Goal: Task Accomplishment & Management: Complete application form

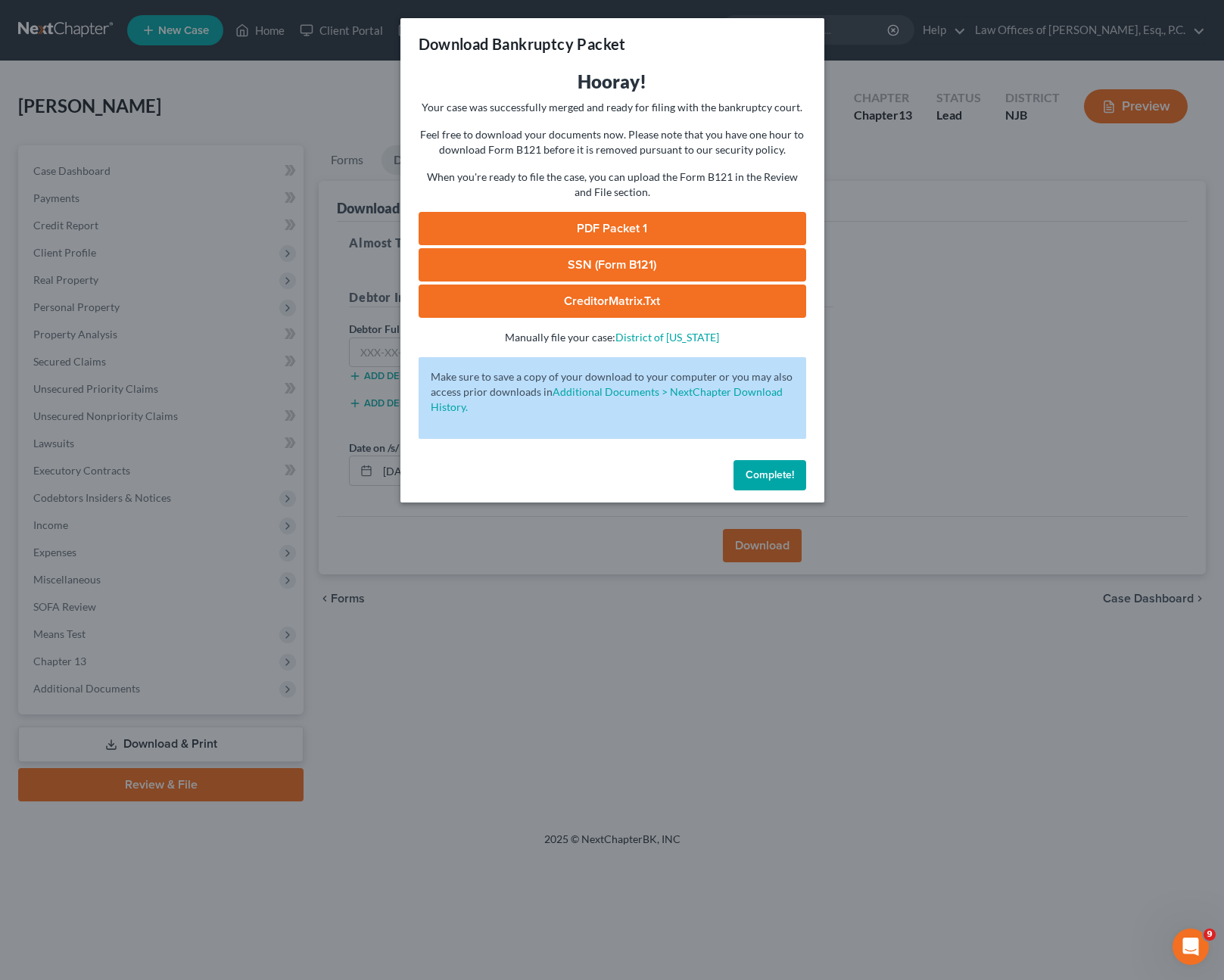
scroll to position [255, 0]
click at [770, 471] on span "Complete!" at bounding box center [770, 475] width 48 height 13
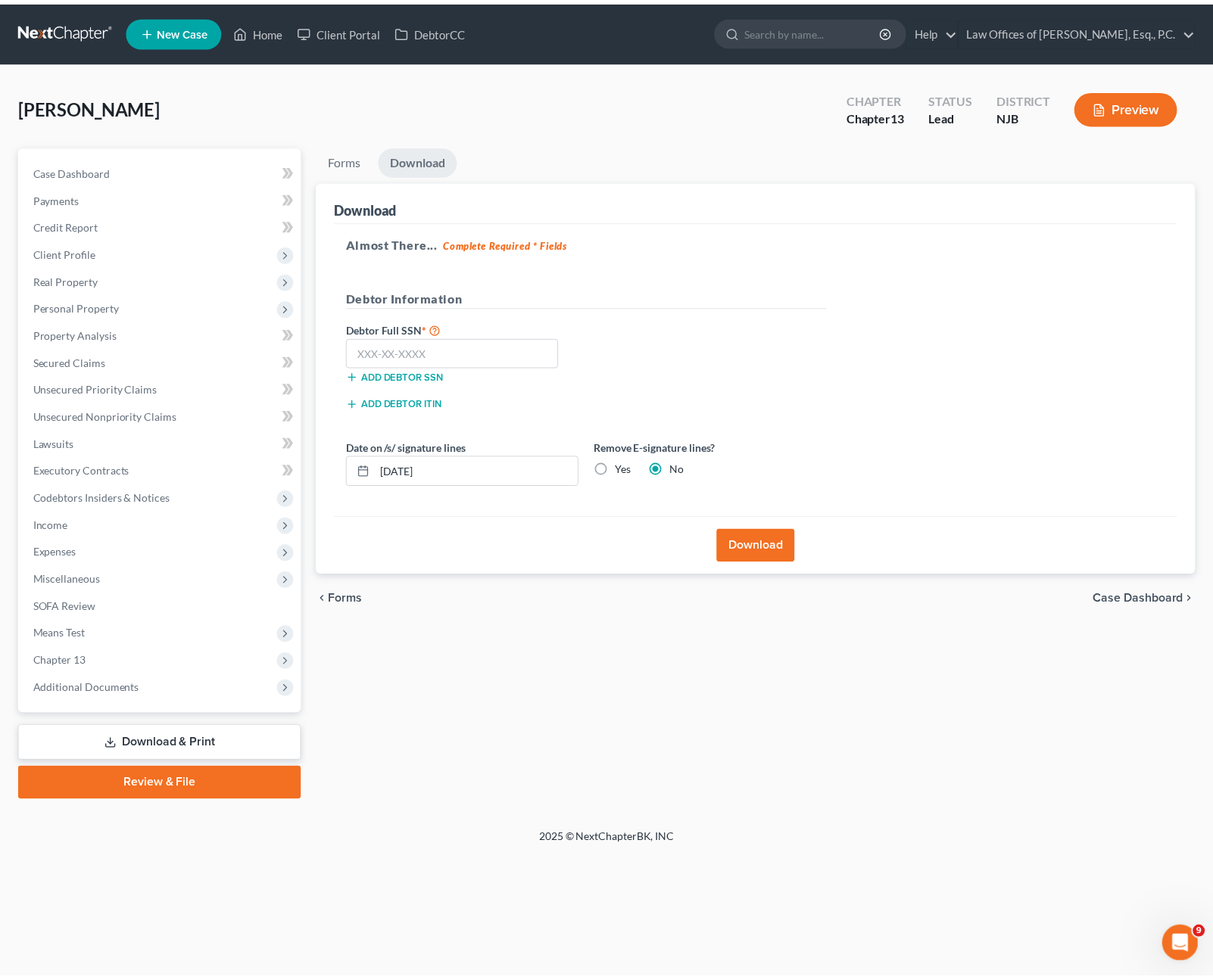
scroll to position [215, 0]
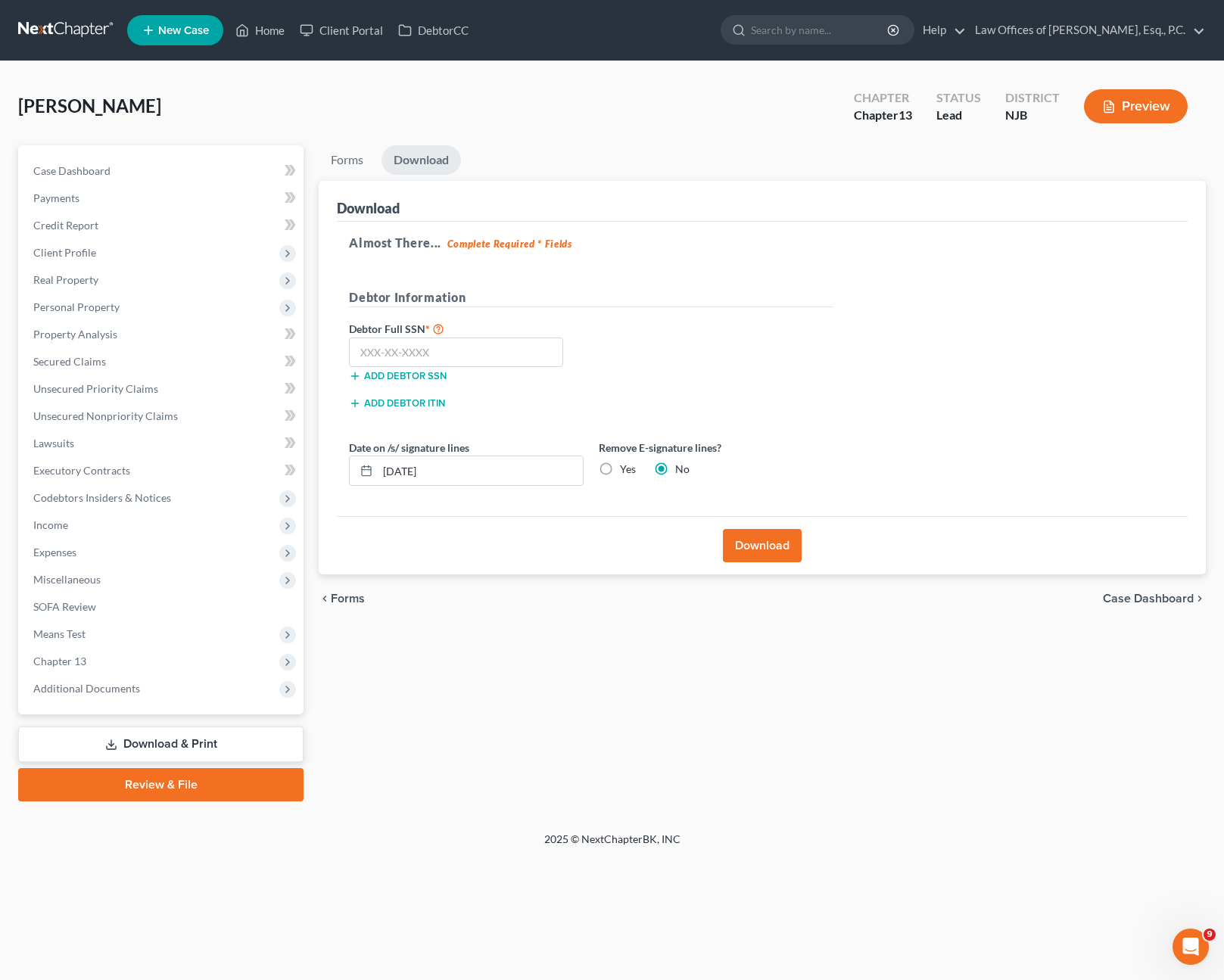
click at [196, 754] on link "Download & Print" at bounding box center [161, 744] width 285 height 35
click at [121, 745] on link "Download & Print" at bounding box center [161, 744] width 285 height 35
click at [238, 741] on link "Download & Print" at bounding box center [161, 744] width 285 height 35
click at [119, 695] on span "Additional Documents" at bounding box center [162, 688] width 282 height 28
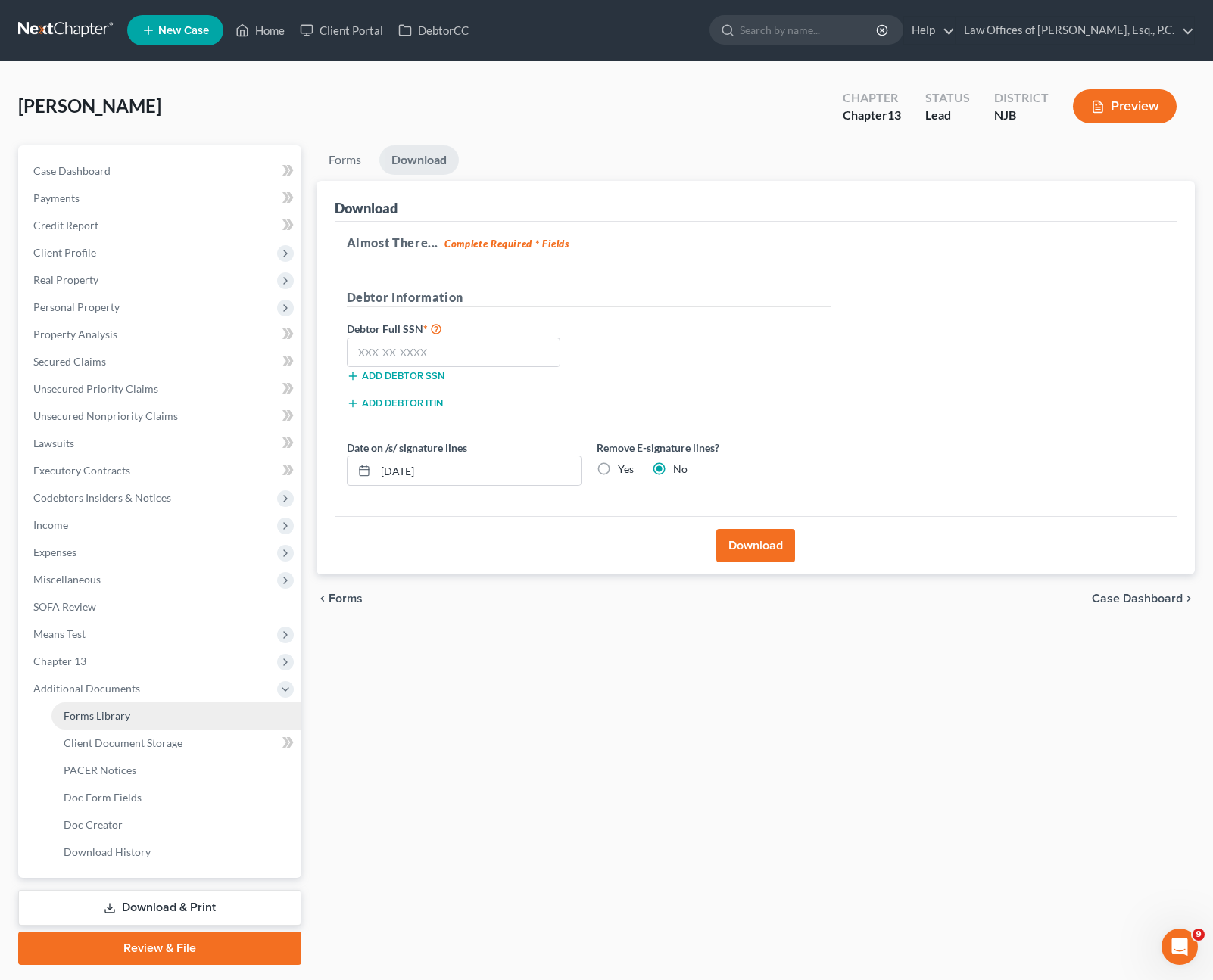
click at [181, 721] on link "Forms Library" at bounding box center [176, 716] width 250 height 28
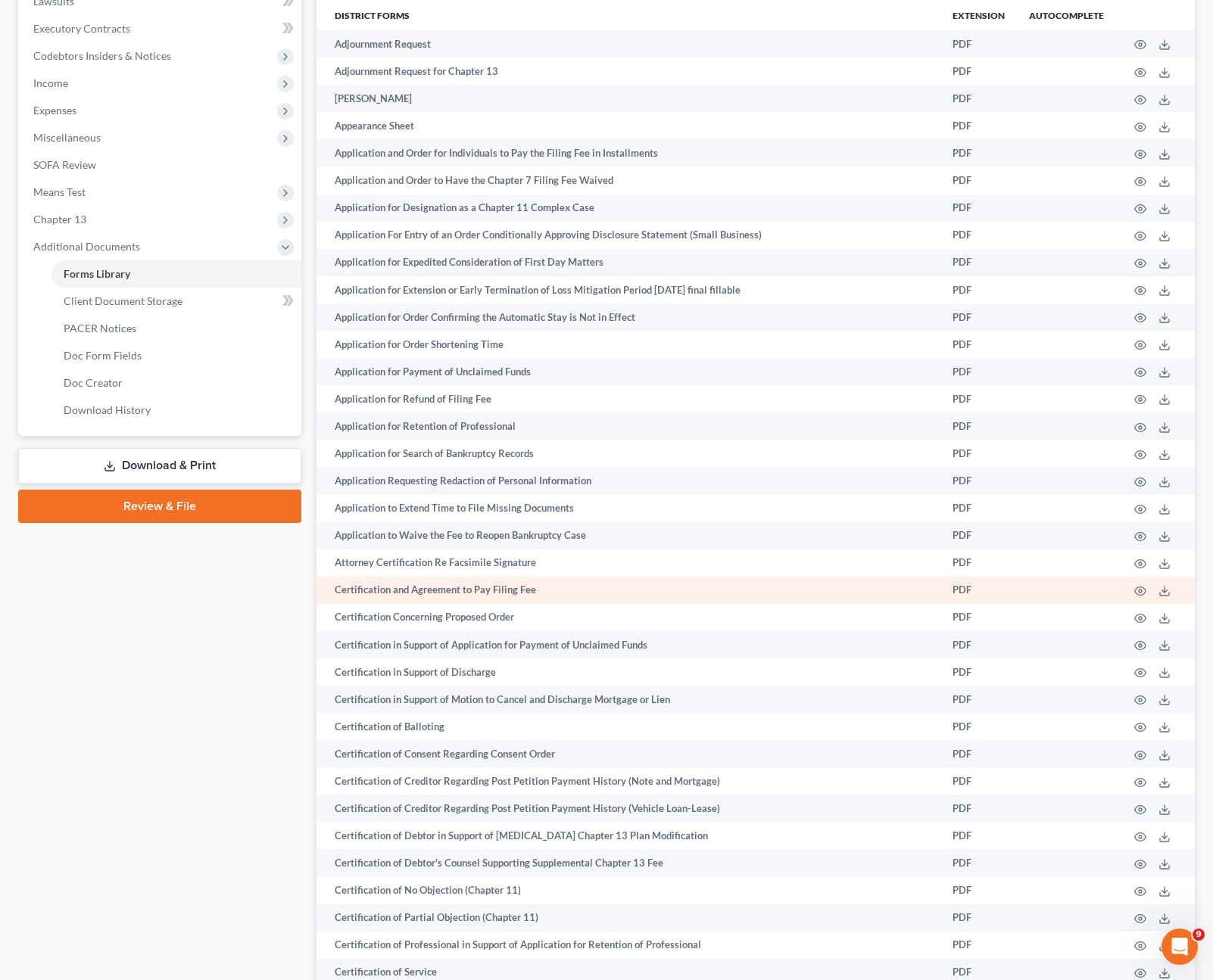
scroll to position [454, 0]
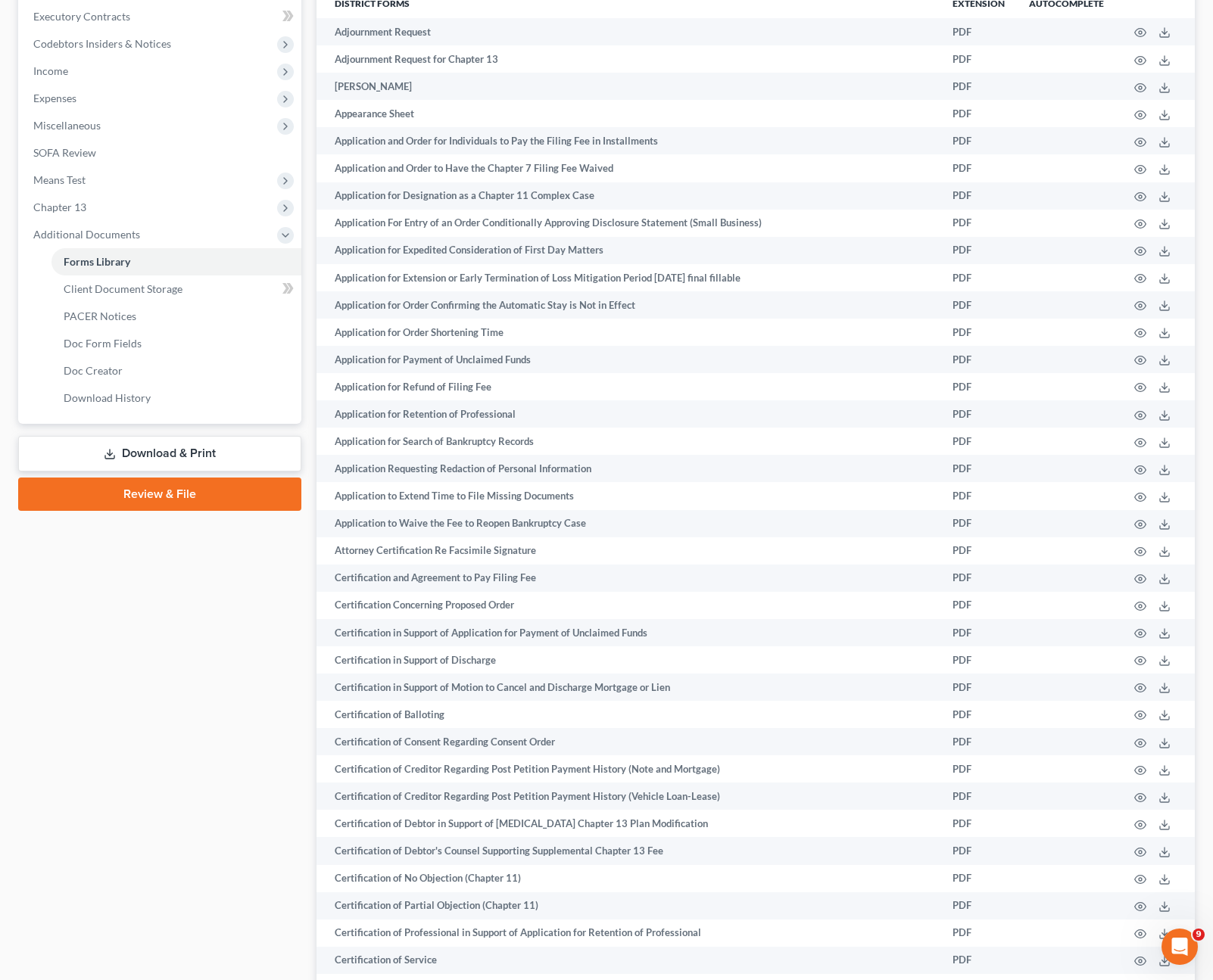
click at [177, 453] on link "Download & Print" at bounding box center [159, 453] width 283 height 35
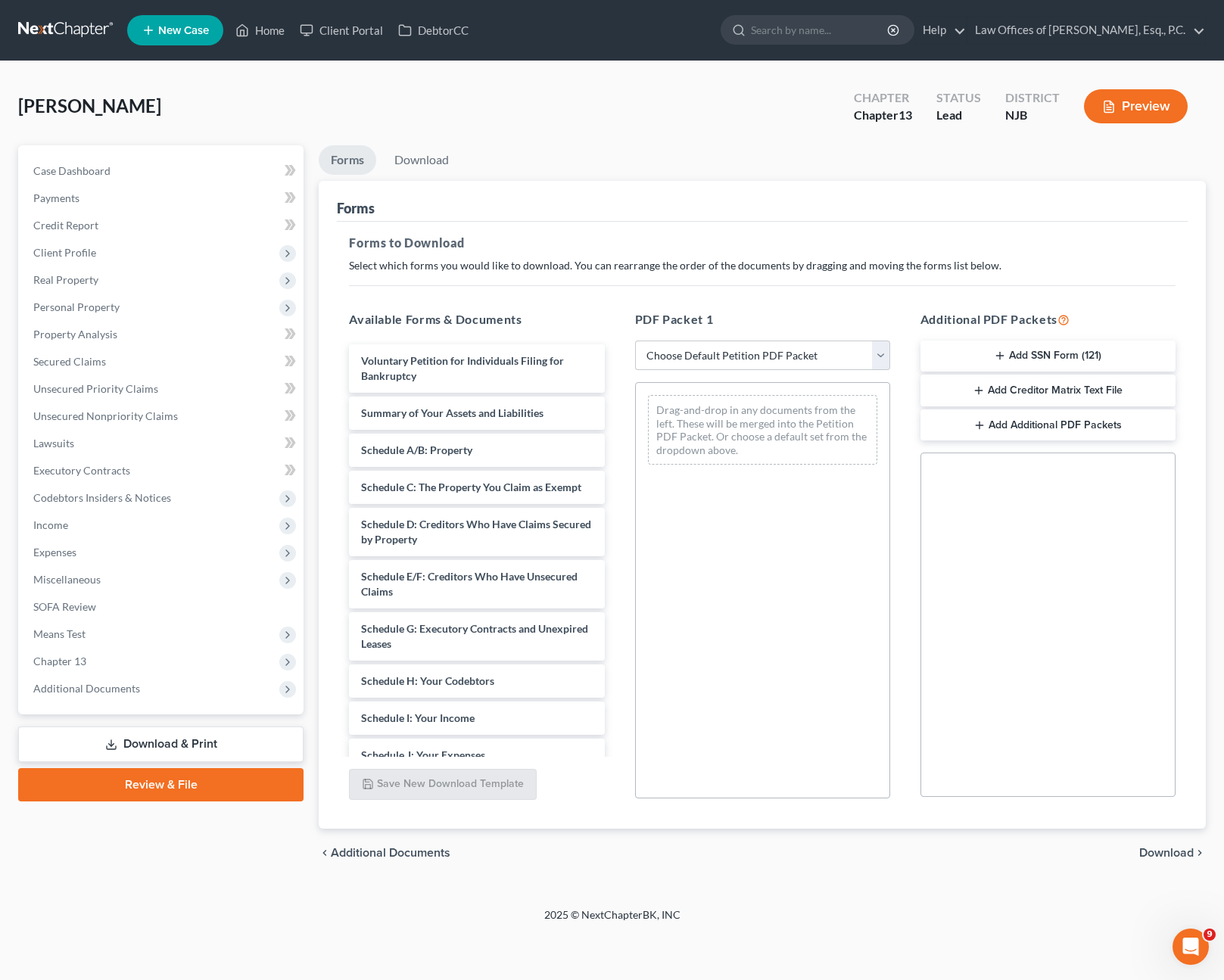
click at [1032, 357] on button "Add SSN Form (121)" at bounding box center [1048, 356] width 256 height 32
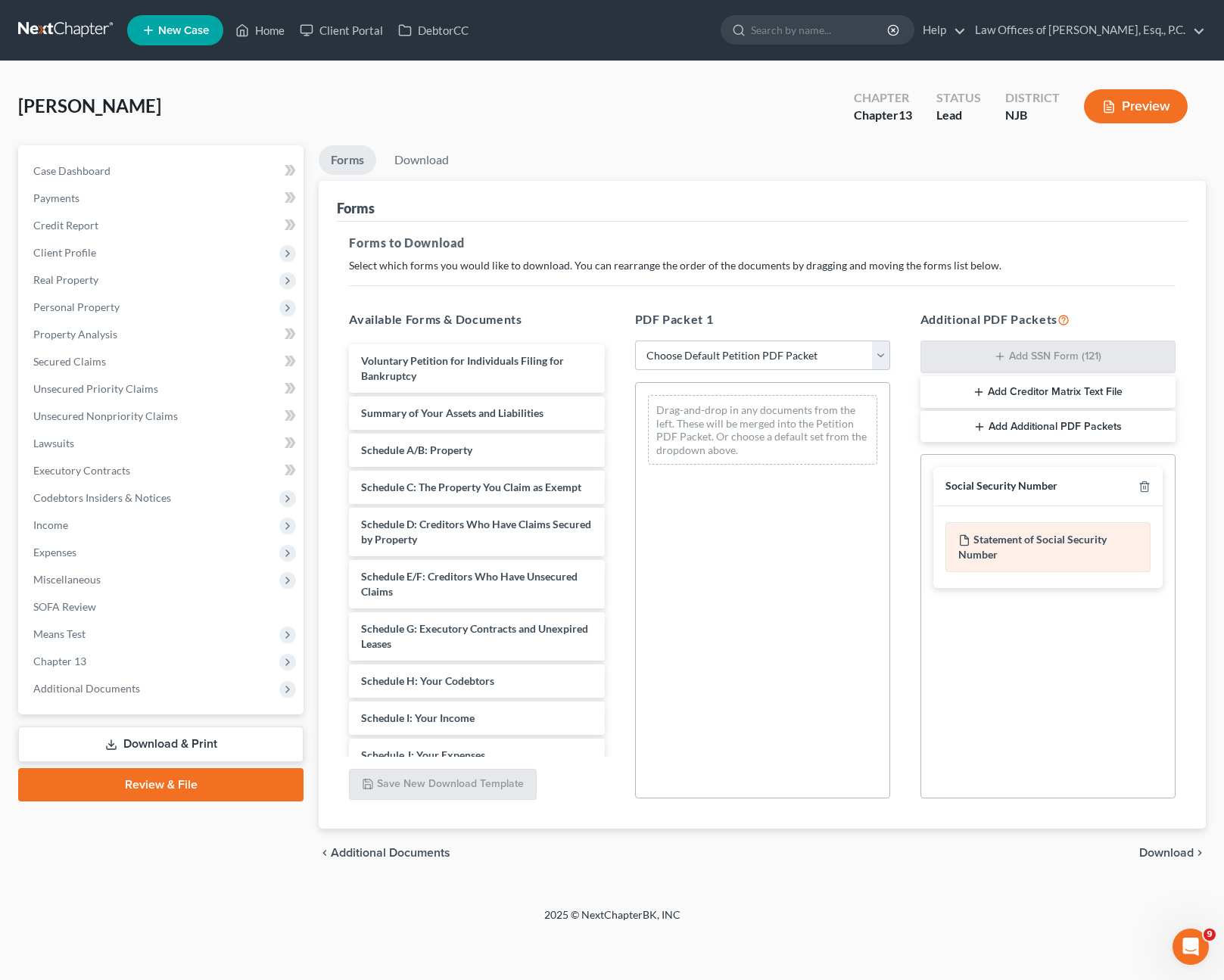
click at [1012, 553] on div "Statement of Social Security Number" at bounding box center [1048, 546] width 205 height 50
click at [764, 356] on select "Choose Default Petition PDF Packet Complete Bankruptcy Petition (all forms and …" at bounding box center [763, 356] width 256 height 30
drag, startPoint x: 904, startPoint y: 665, endPoint x: 973, endPoint y: 557, distance: 128.2
click at [905, 664] on div "Available Forms & Documents Voluntary Petition for Individuals Filing for Bankr…" at bounding box center [762, 554] width 857 height 513
drag, startPoint x: 973, startPoint y: 557, endPoint x: 1060, endPoint y: 550, distance: 87.3
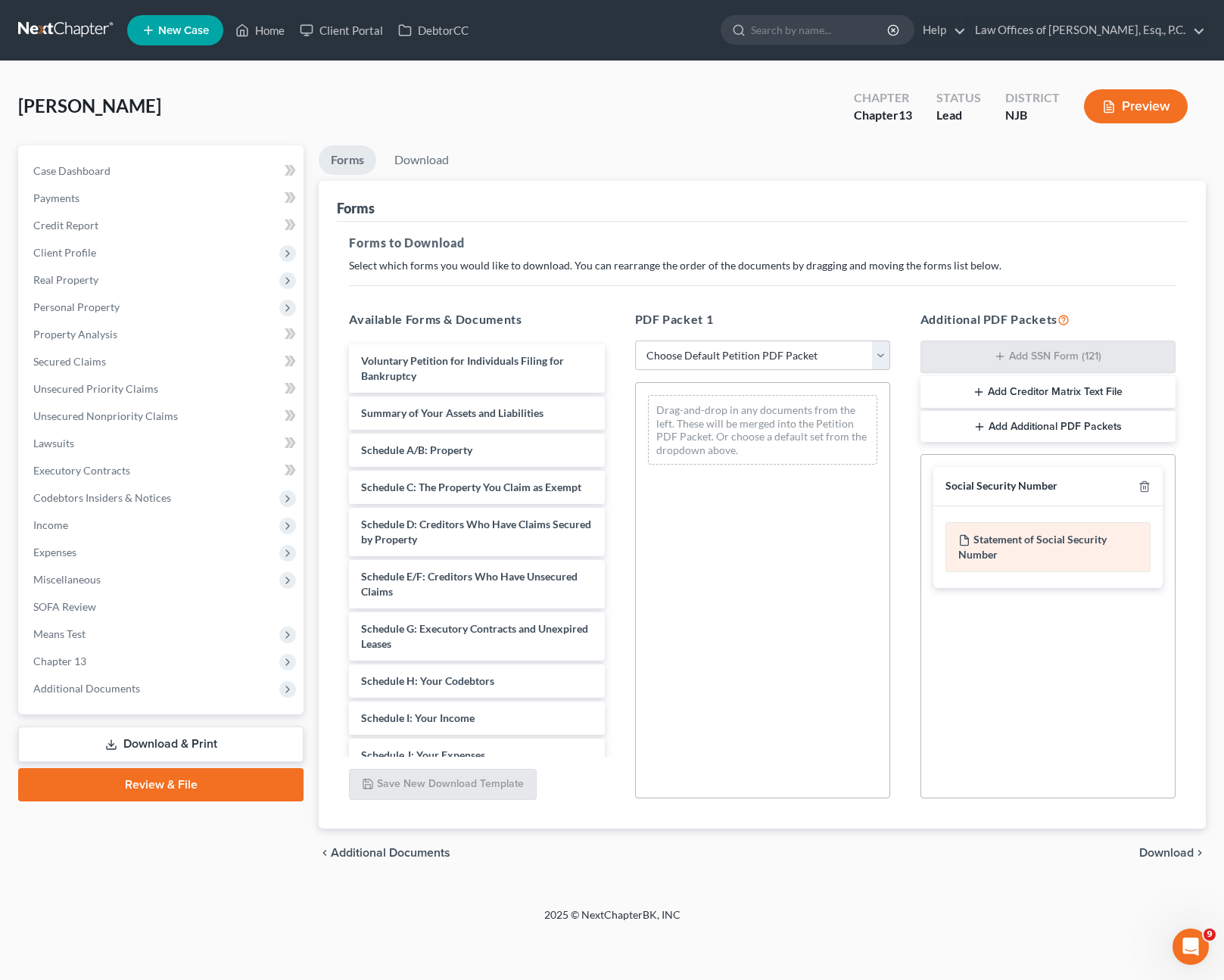
click at [1060, 550] on div "Statement of Social Security Number" at bounding box center [1048, 546] width 205 height 50
click at [888, 362] on select "Choose Default Petition PDF Packet Complete Bankruptcy Petition (all forms and …" at bounding box center [763, 356] width 256 height 30
select select "0"
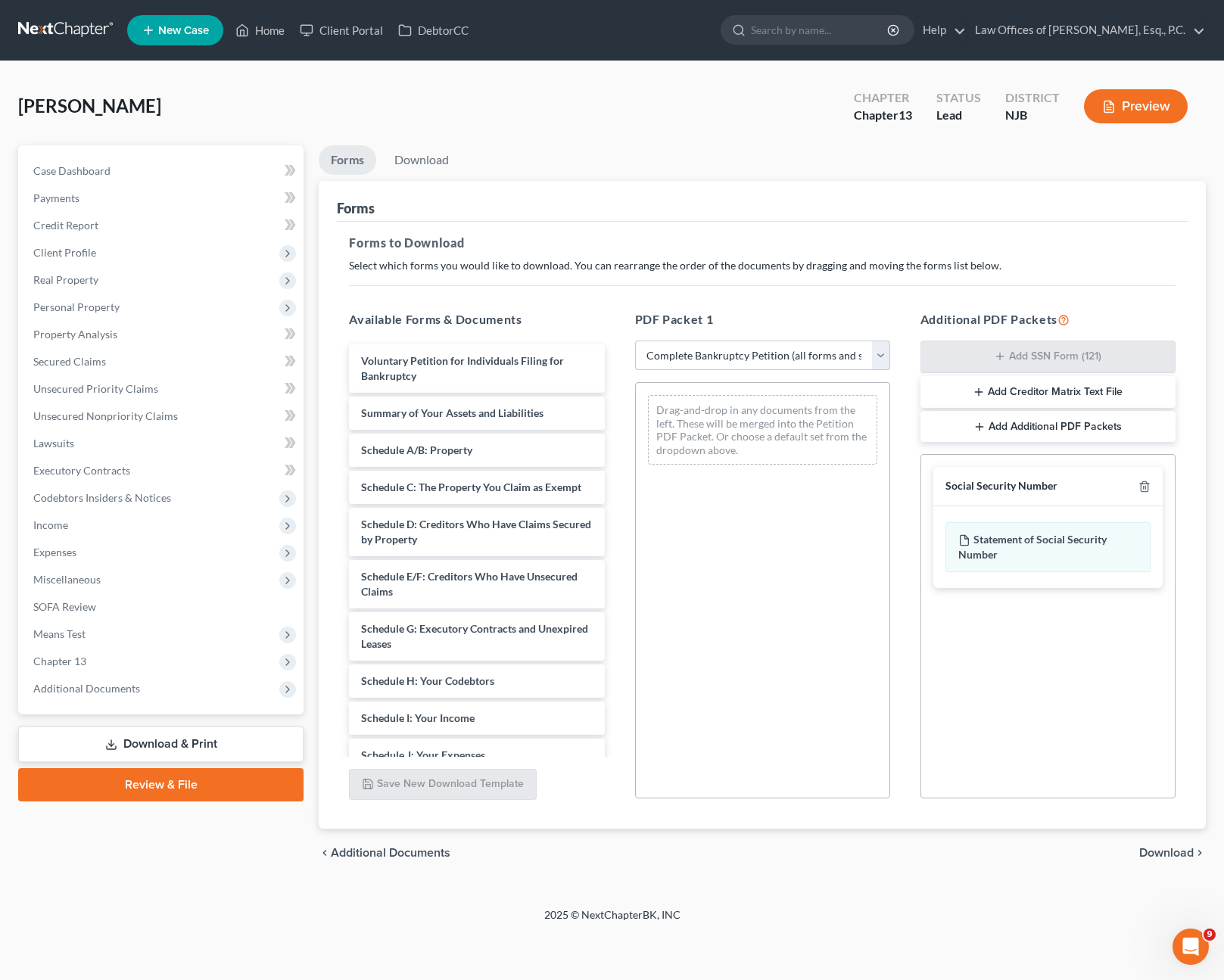
click at [636, 341] on select "Choose Default Petition PDF Packet Complete Bankruptcy Petition (all forms and …" at bounding box center [763, 356] width 256 height 30
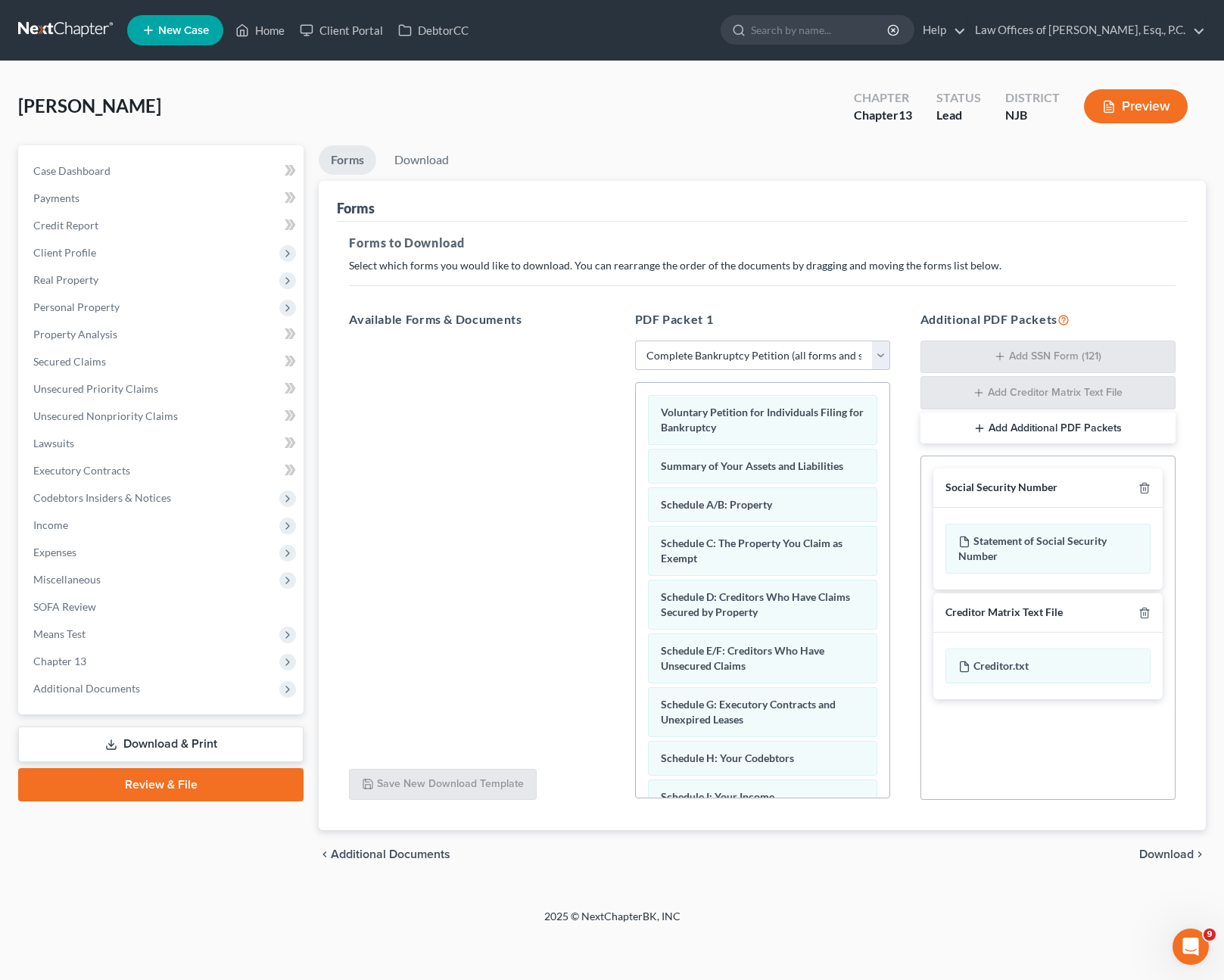
click at [172, 783] on link "Review & File" at bounding box center [161, 785] width 285 height 33
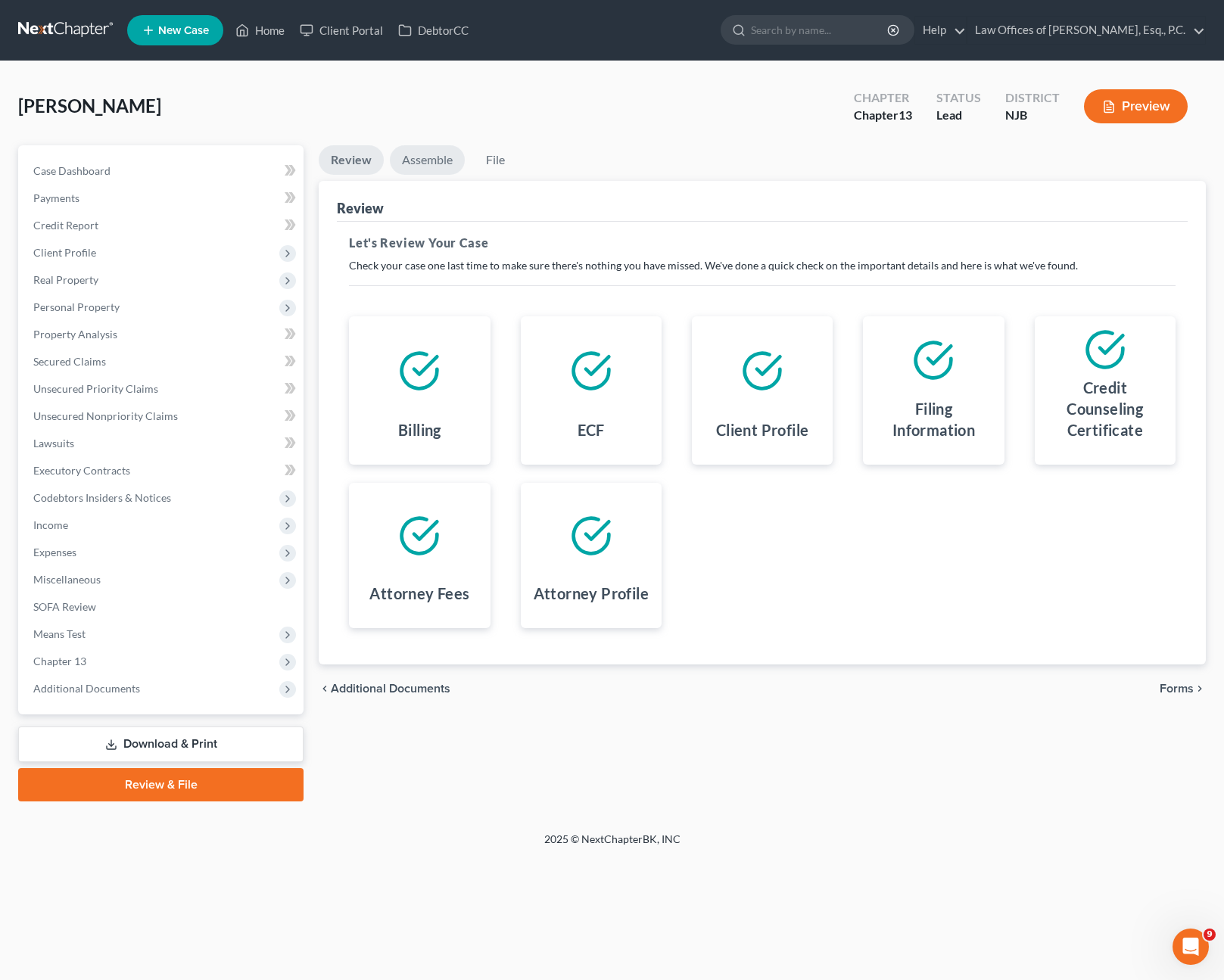
click at [438, 160] on link "Assemble" at bounding box center [427, 159] width 75 height 29
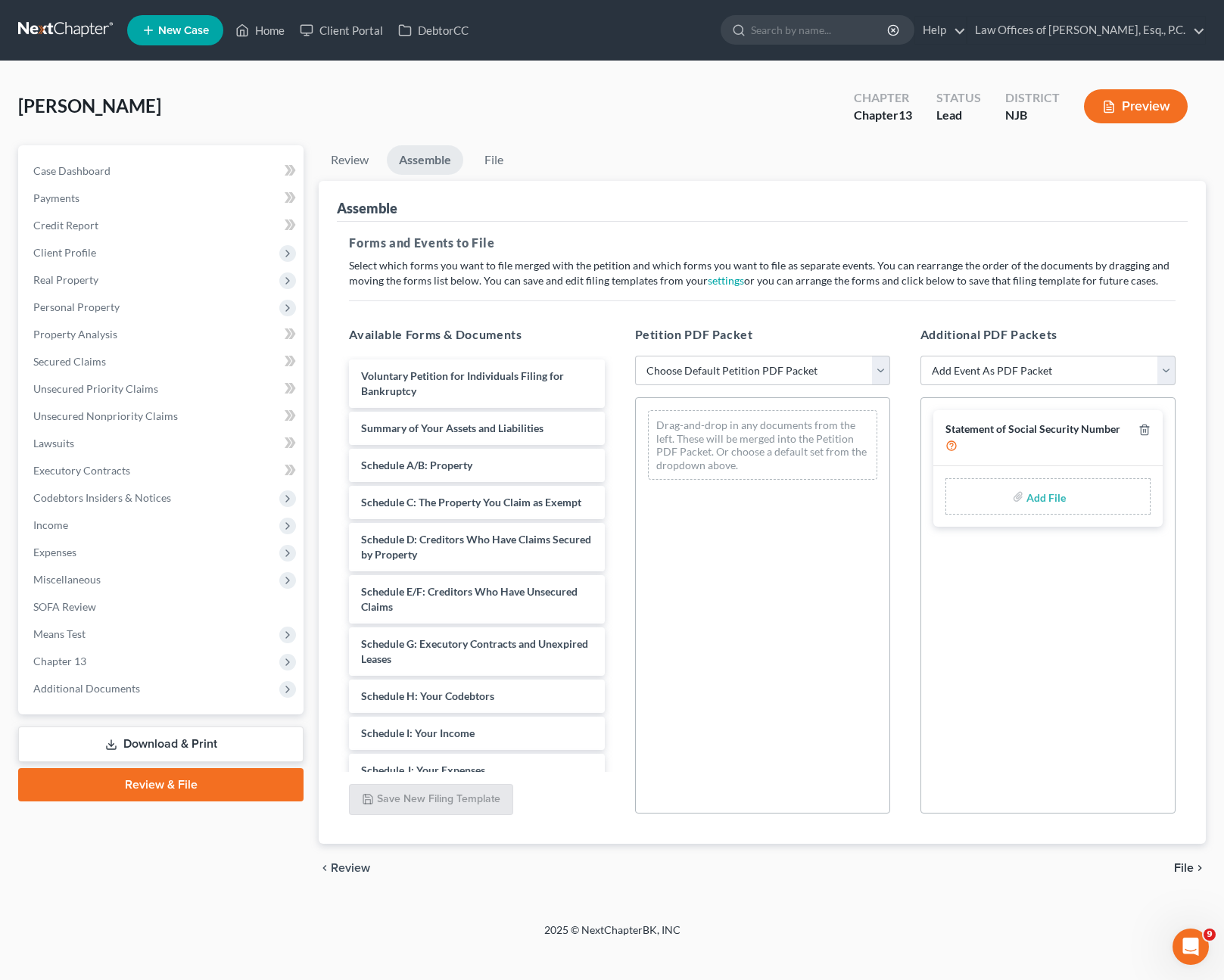
click at [1034, 505] on input "file" at bounding box center [1045, 497] width 36 height 28
click at [133, 745] on link "Download & Print" at bounding box center [161, 744] width 285 height 35
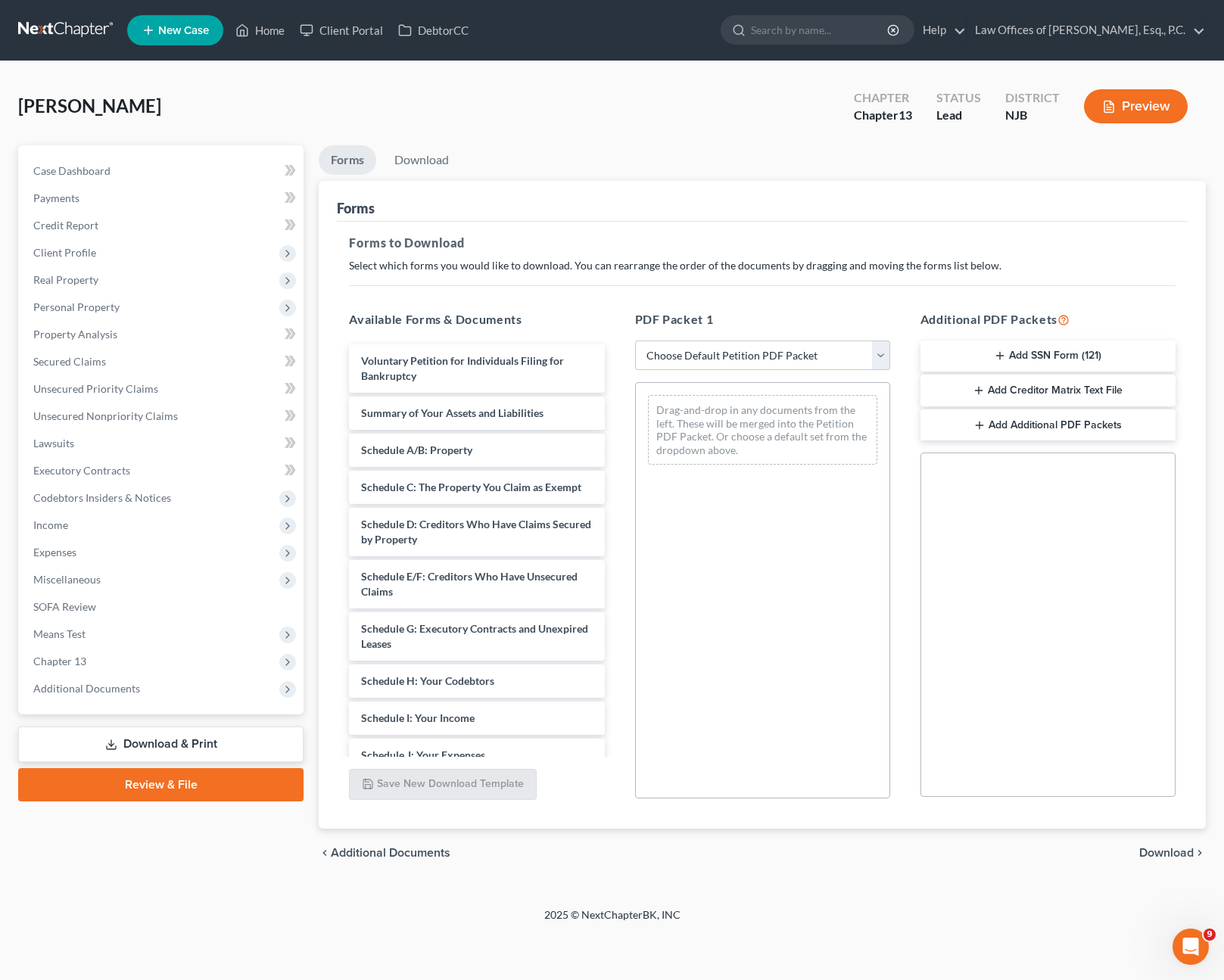
click at [1070, 358] on button "Add SSN Form (121)" at bounding box center [1048, 356] width 256 height 32
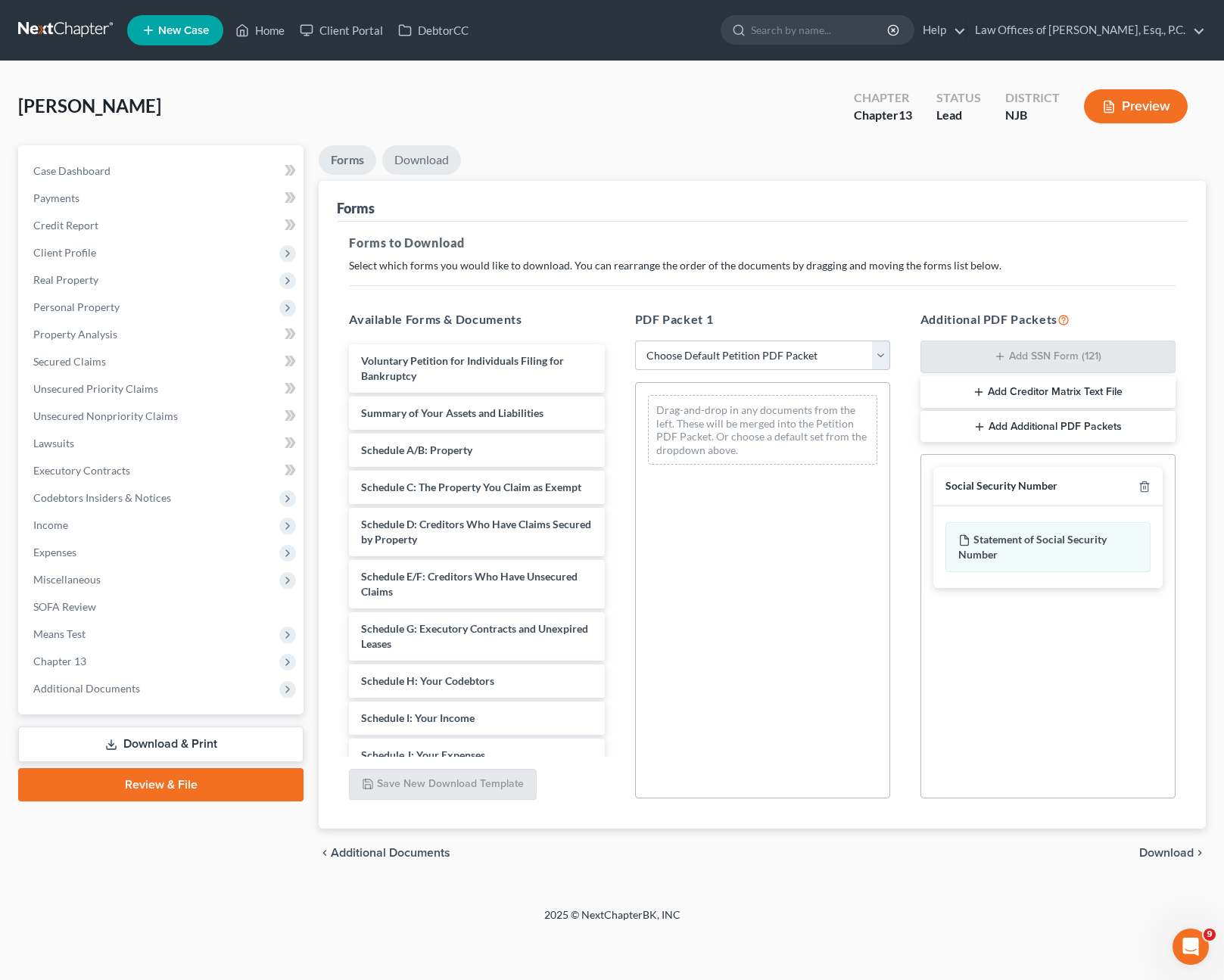
click at [439, 164] on link "Download" at bounding box center [422, 159] width 79 height 29
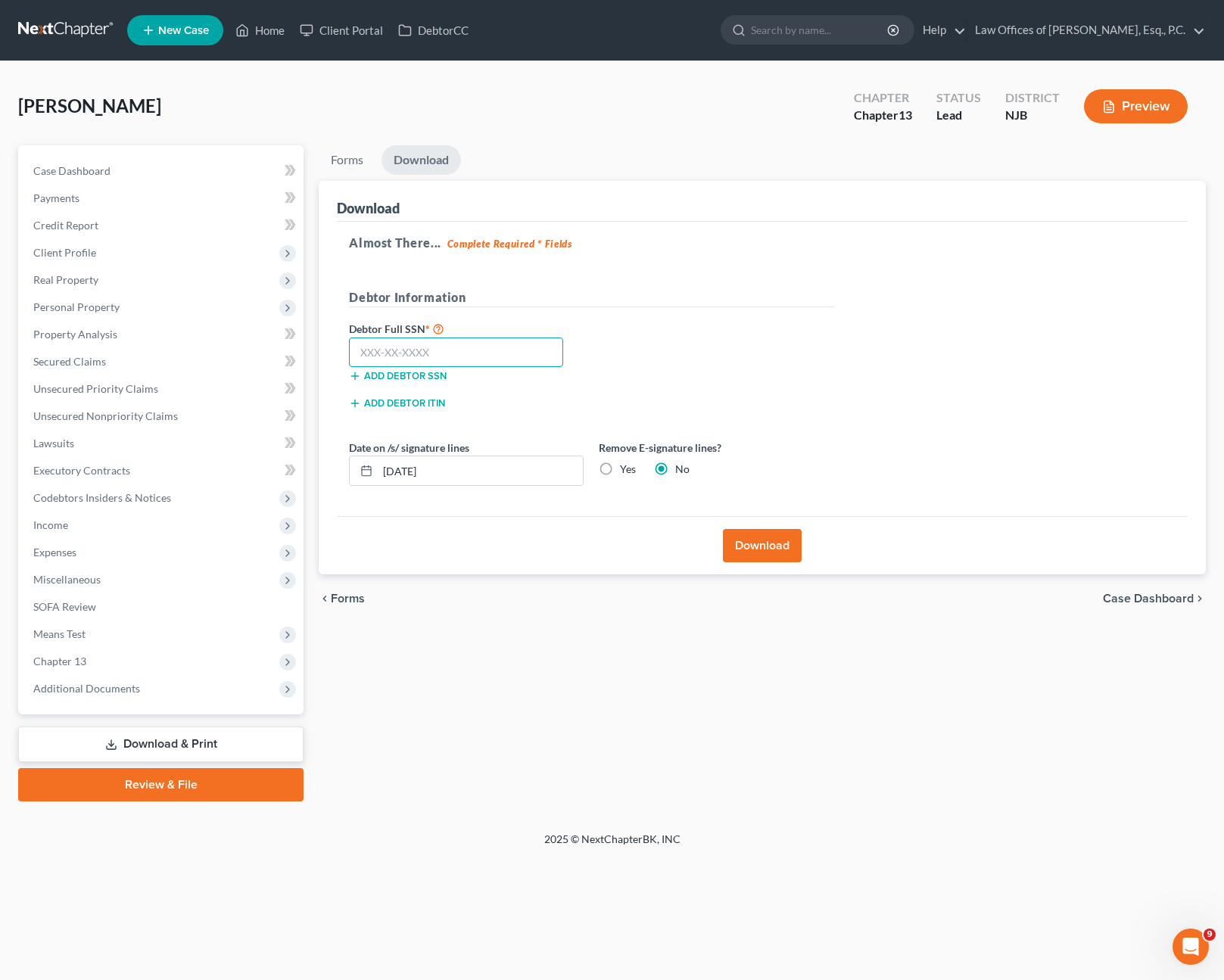
click at [471, 356] on input "text" at bounding box center [457, 352] width 215 height 30
click at [420, 350] on input "text" at bounding box center [457, 352] width 215 height 30
type input "140-88-0705"
click at [754, 551] on button "Download" at bounding box center [763, 546] width 79 height 33
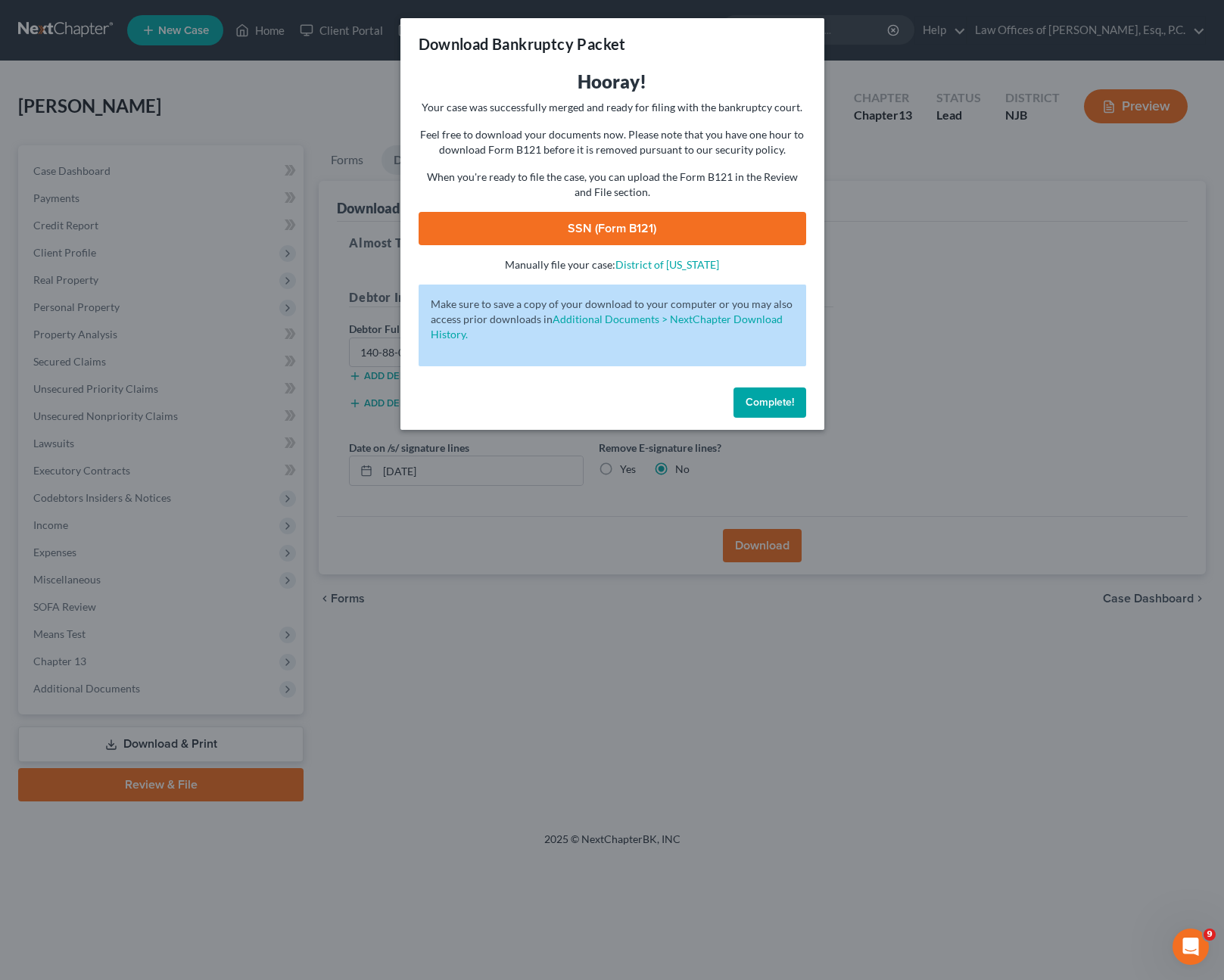
click at [671, 225] on link "SSN (Form B121)" at bounding box center [613, 229] width 388 height 33
click at [771, 391] on button "Complete!" at bounding box center [770, 403] width 73 height 30
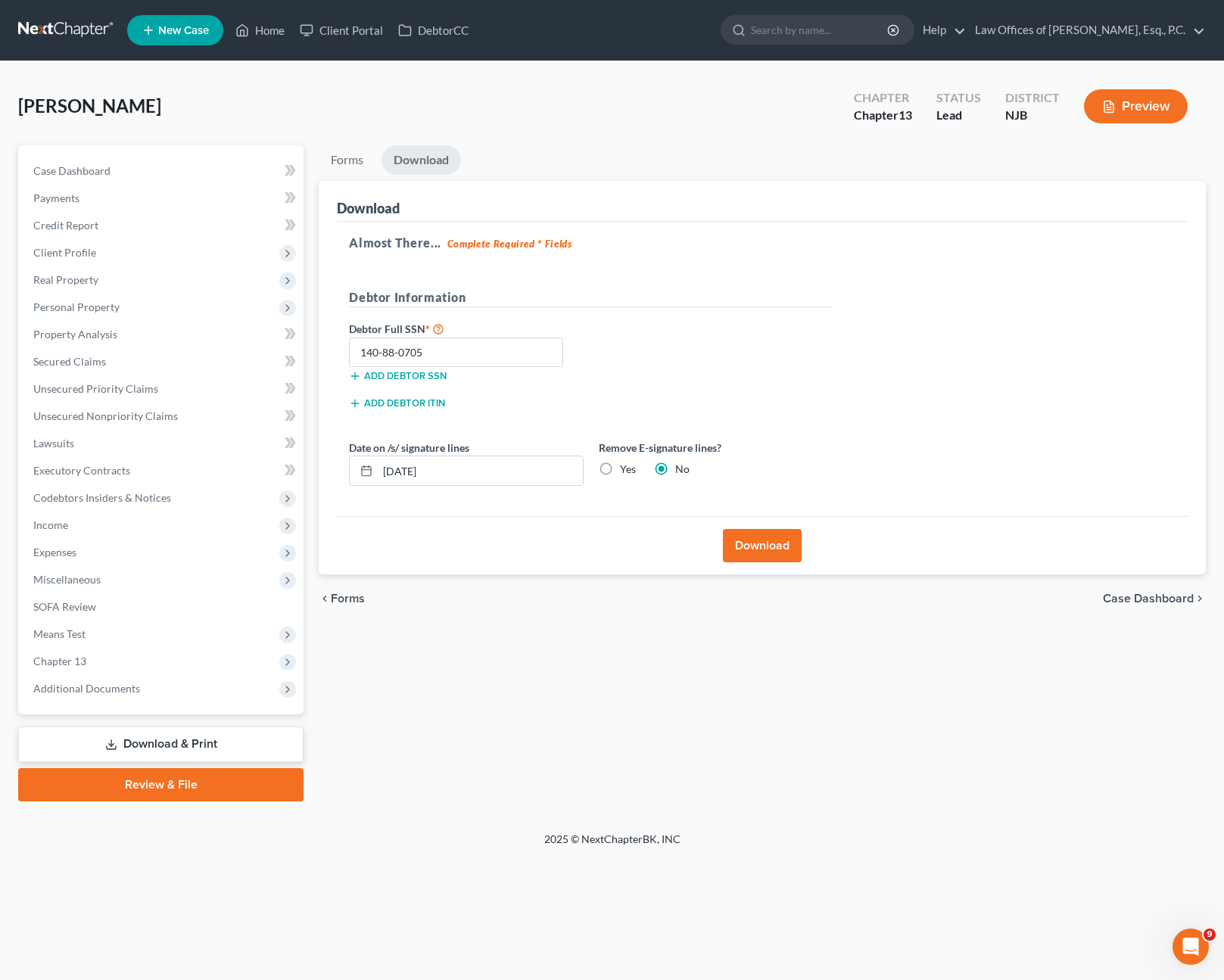
click at [171, 784] on link "Review & File" at bounding box center [161, 785] width 285 height 33
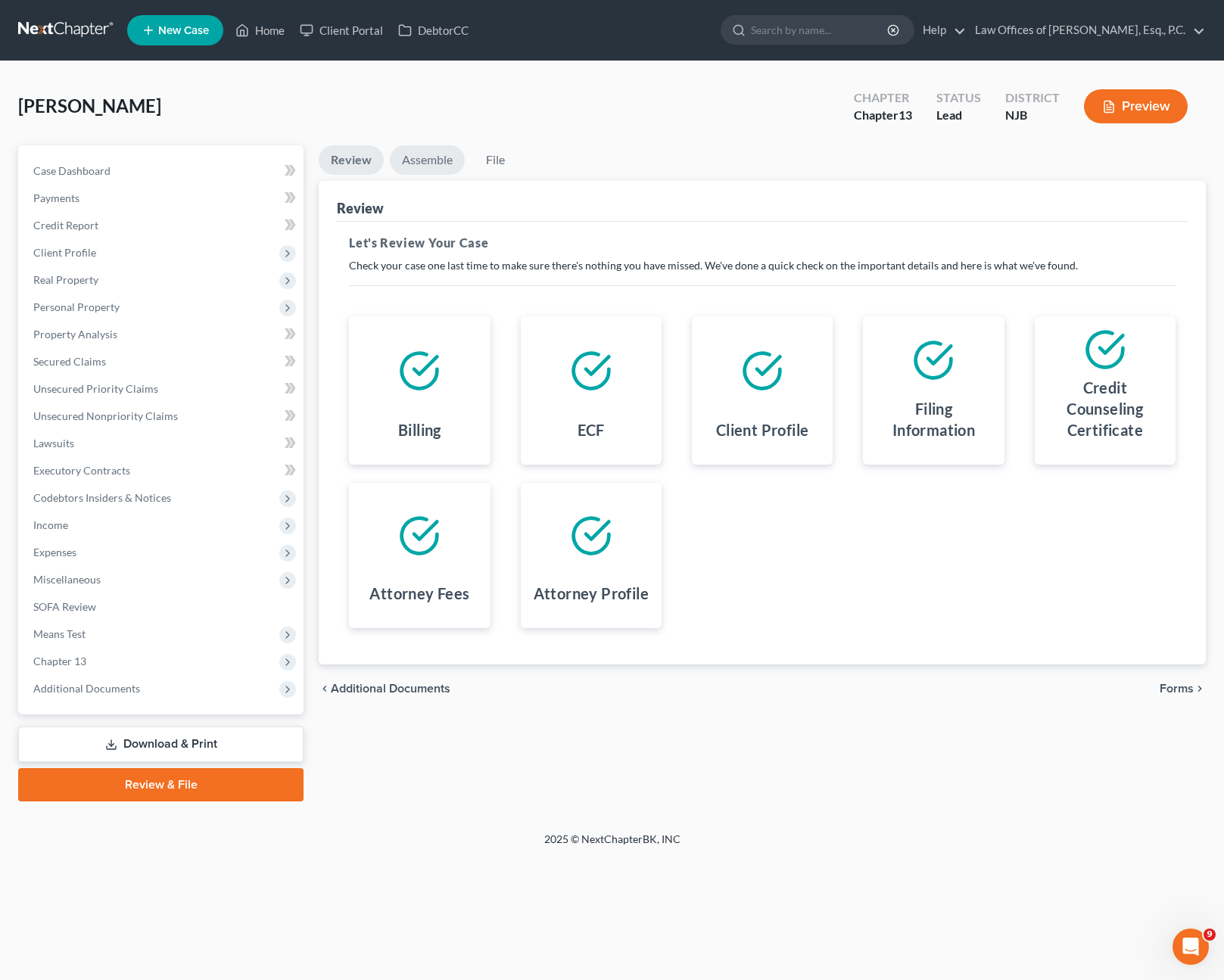
click at [416, 162] on link "Assemble" at bounding box center [427, 159] width 75 height 29
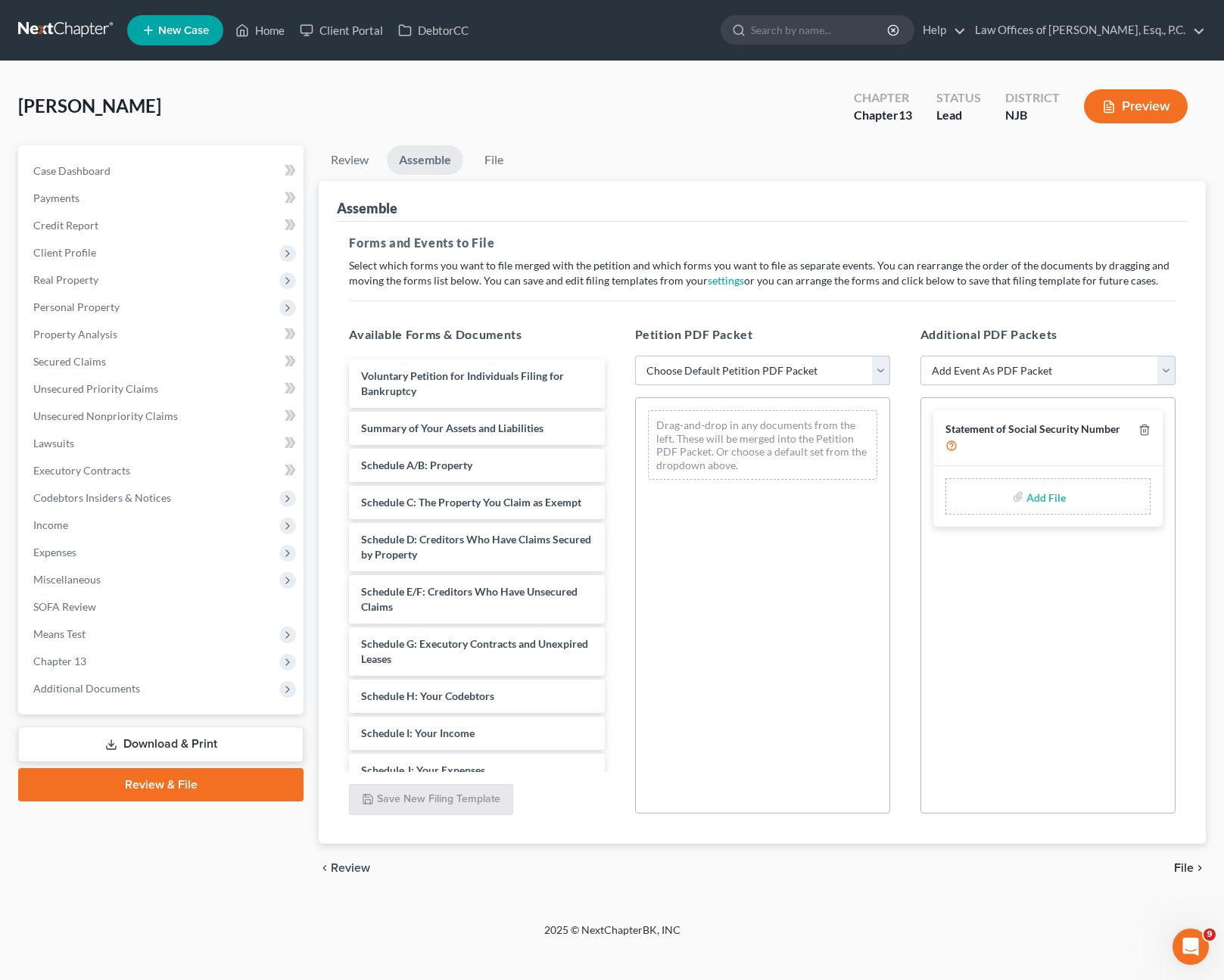
click at [824, 364] on select "Choose Default Petition PDF Packet Complete Bankruptcy Petition (all forms and …" at bounding box center [763, 371] width 256 height 30
select select "0"
click at [636, 356] on select "Choose Default Petition PDF Packet Complete Bankruptcy Petition (all forms and …" at bounding box center [763, 371] width 256 height 30
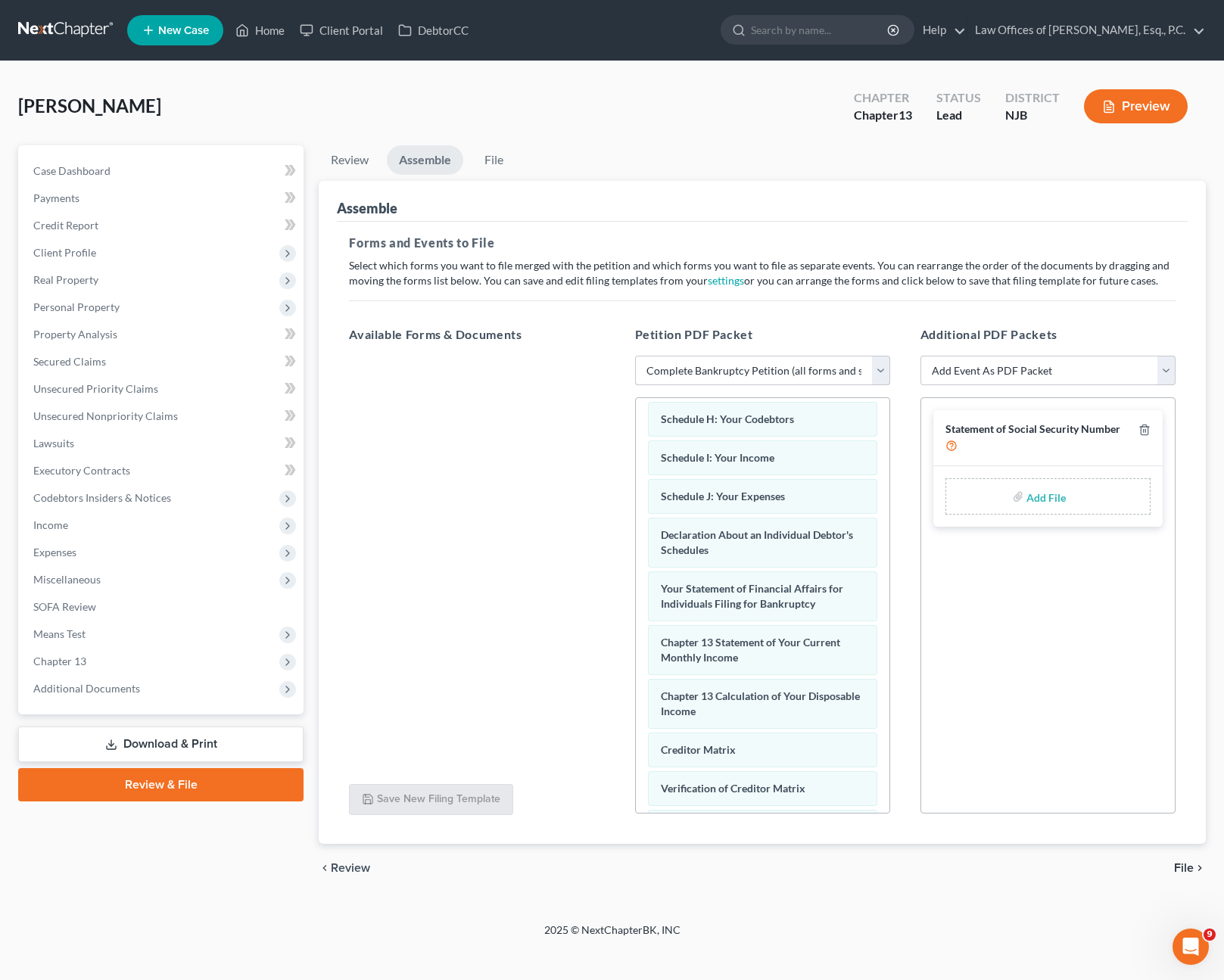
scroll to position [525, 0]
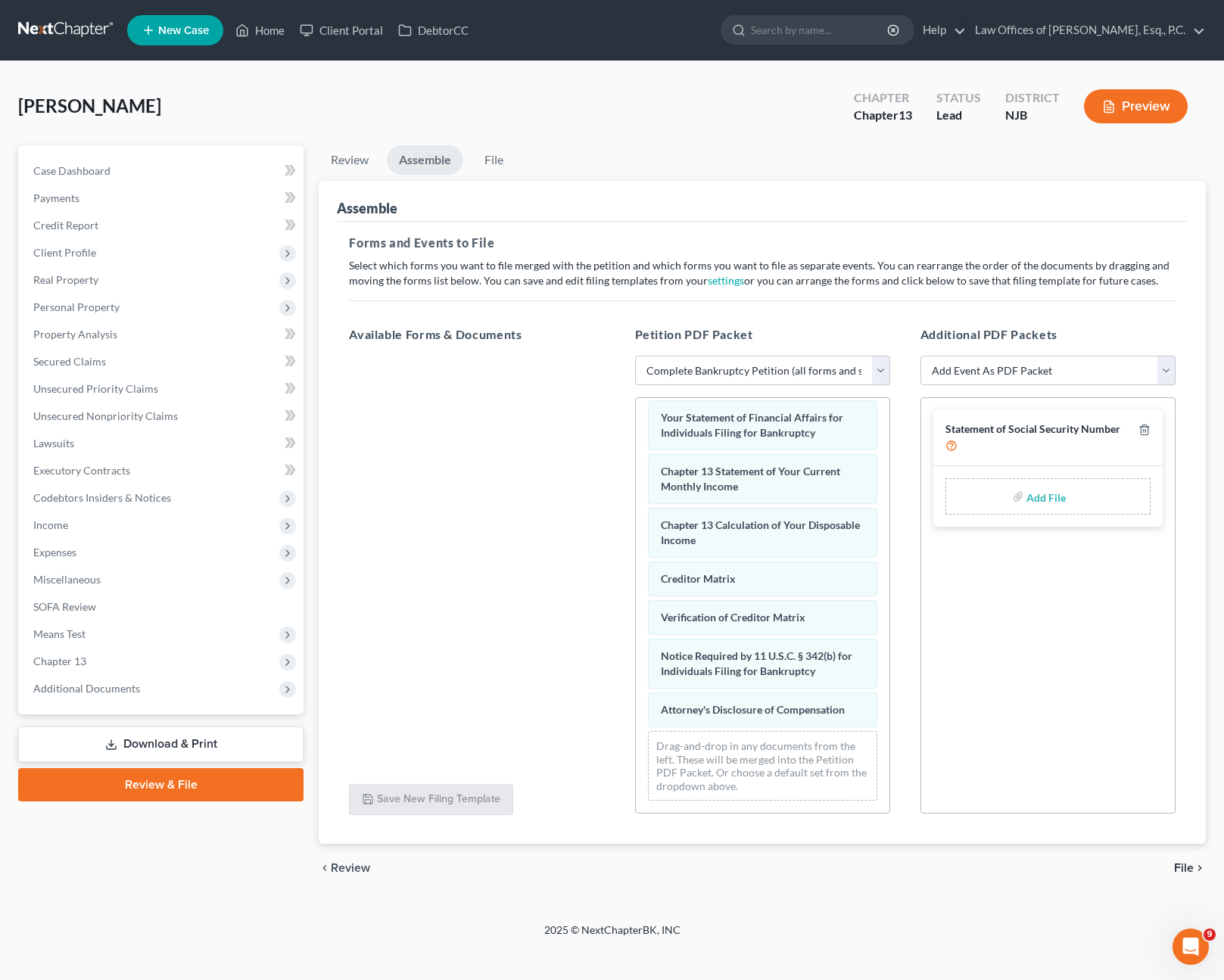
click at [1073, 503] on div "Add File" at bounding box center [1048, 497] width 205 height 36
click at [1050, 504] on input "file" at bounding box center [1045, 497] width 36 height 28
type input "C:\fakepath\Statement SS Number.pdf"
click at [1084, 370] on select "Add Event As PDF Packet Amended Attorney Compensation Statement Amended List of…" at bounding box center [1048, 371] width 256 height 30
select select "6"
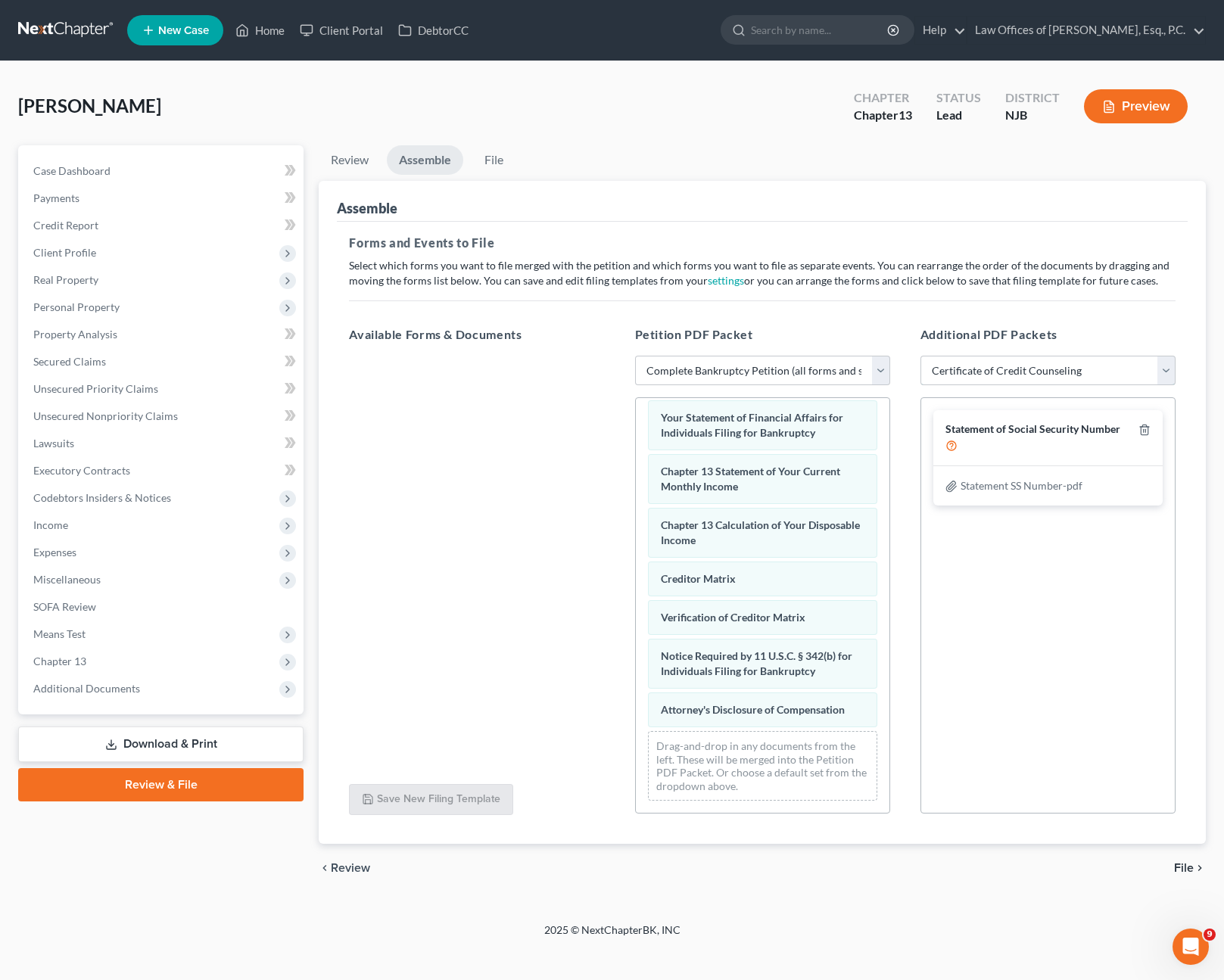
click at [920, 356] on select "Add Event As PDF Packet Amended Attorney Compensation Statement Amended List of…" at bounding box center [1048, 371] width 256 height 30
select select
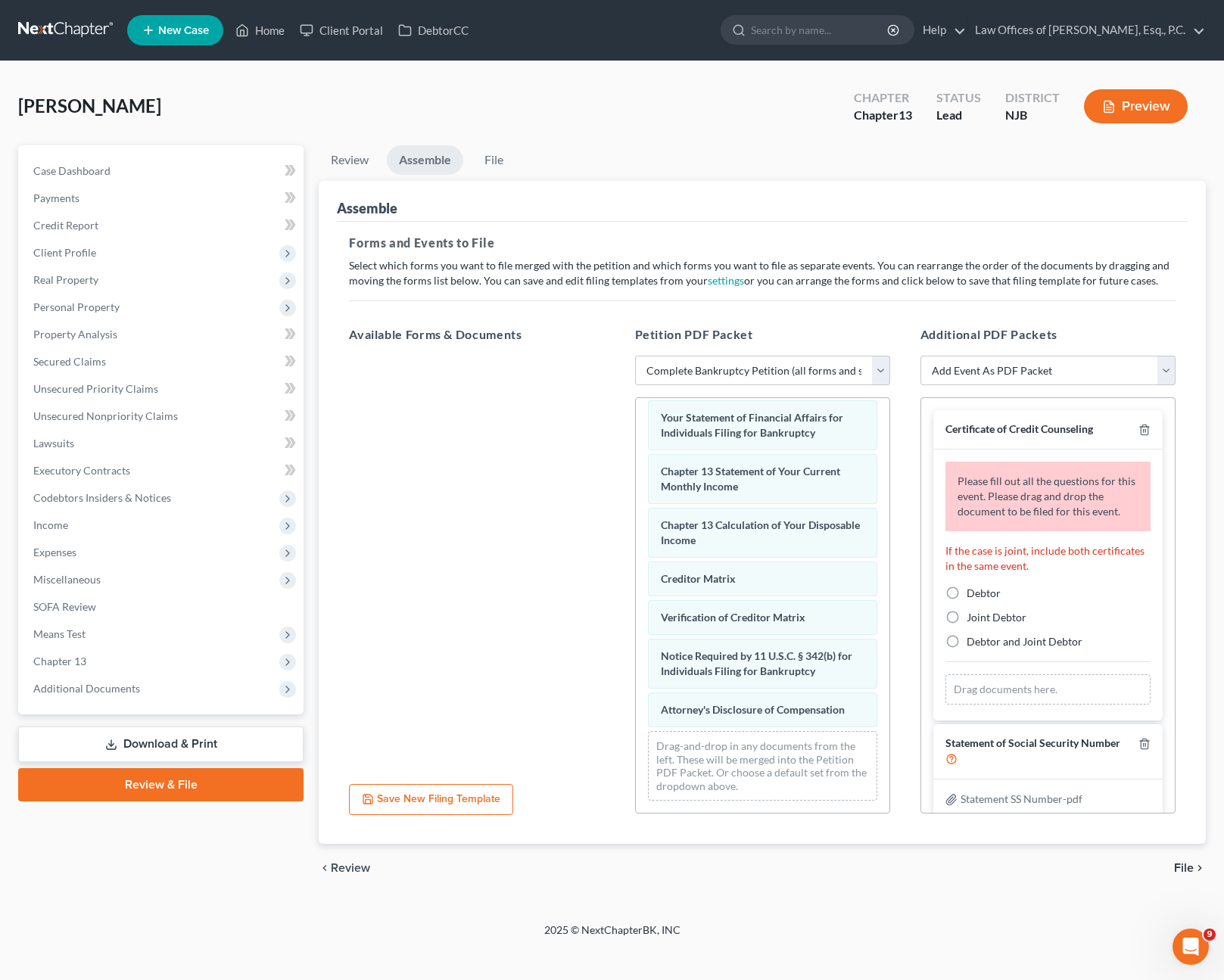
click at [967, 594] on label "Debtor" at bounding box center [983, 593] width 34 height 15
click at [973, 594] on input "Debtor" at bounding box center [978, 591] width 9 height 9
radio input "true"
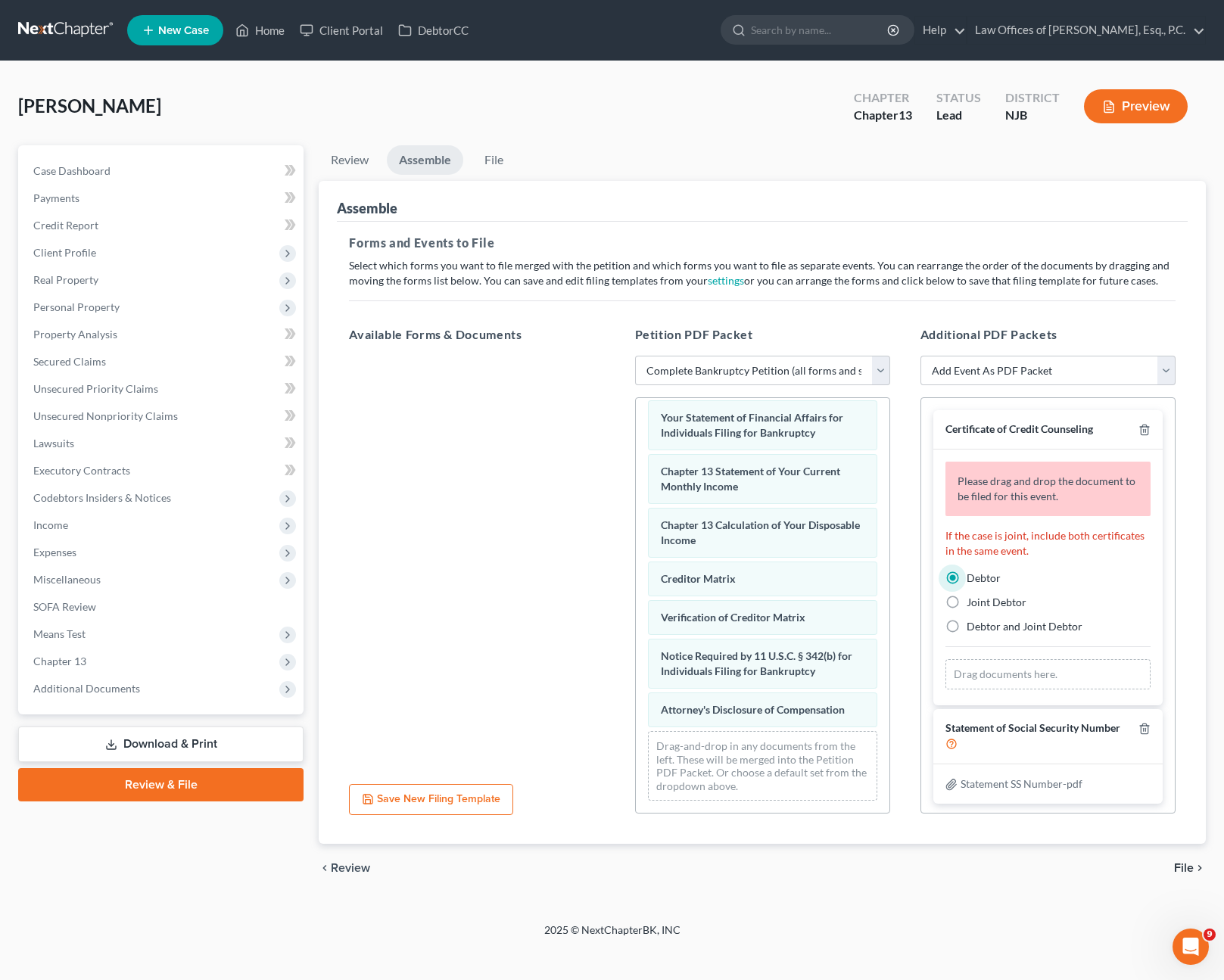
scroll to position [2, 0]
click at [1009, 674] on div "Drag documents here." at bounding box center [1048, 672] width 205 height 30
click at [252, 687] on span "Additional Documents" at bounding box center [162, 688] width 282 height 28
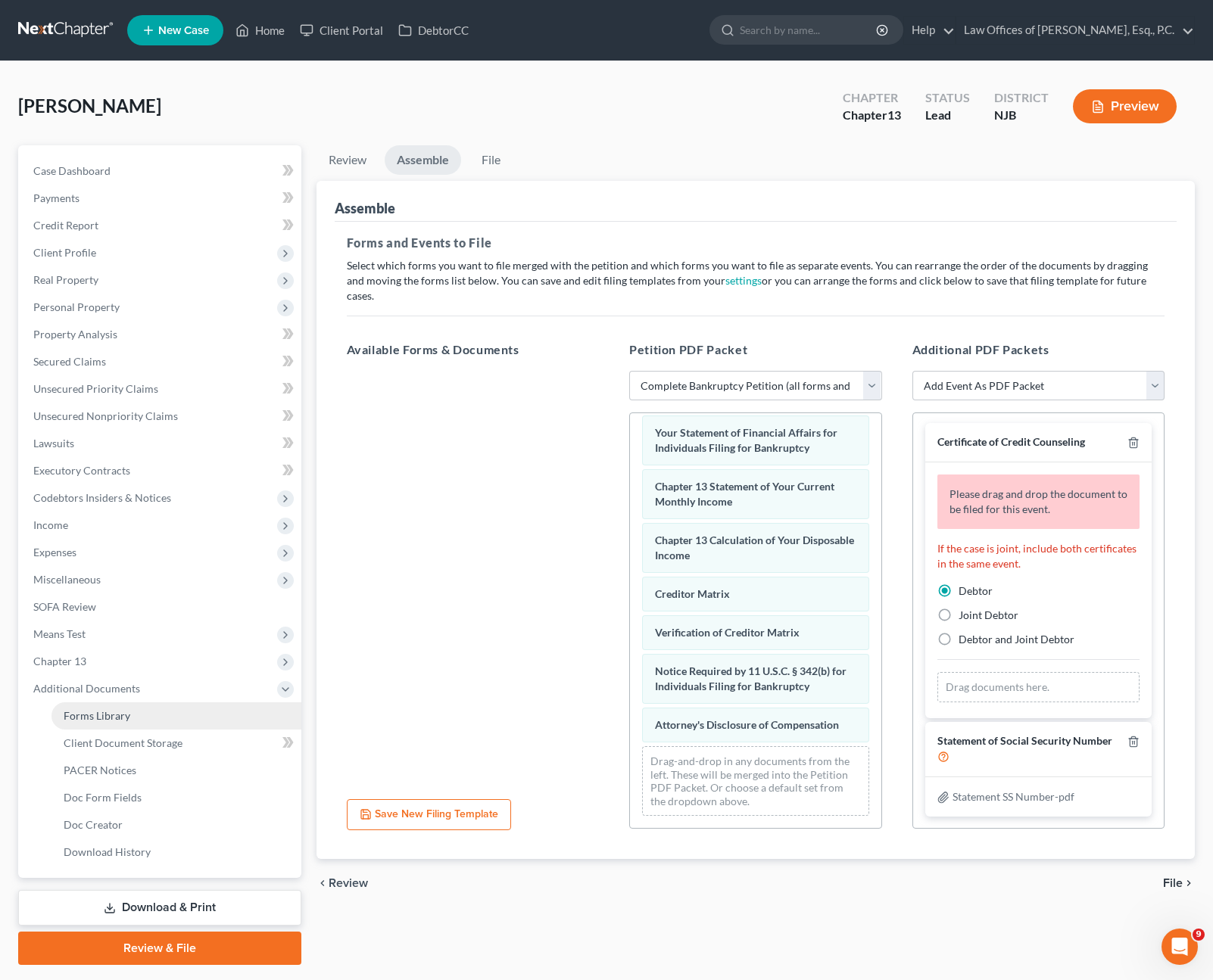
click at [216, 716] on link "Forms Library" at bounding box center [176, 716] width 250 height 28
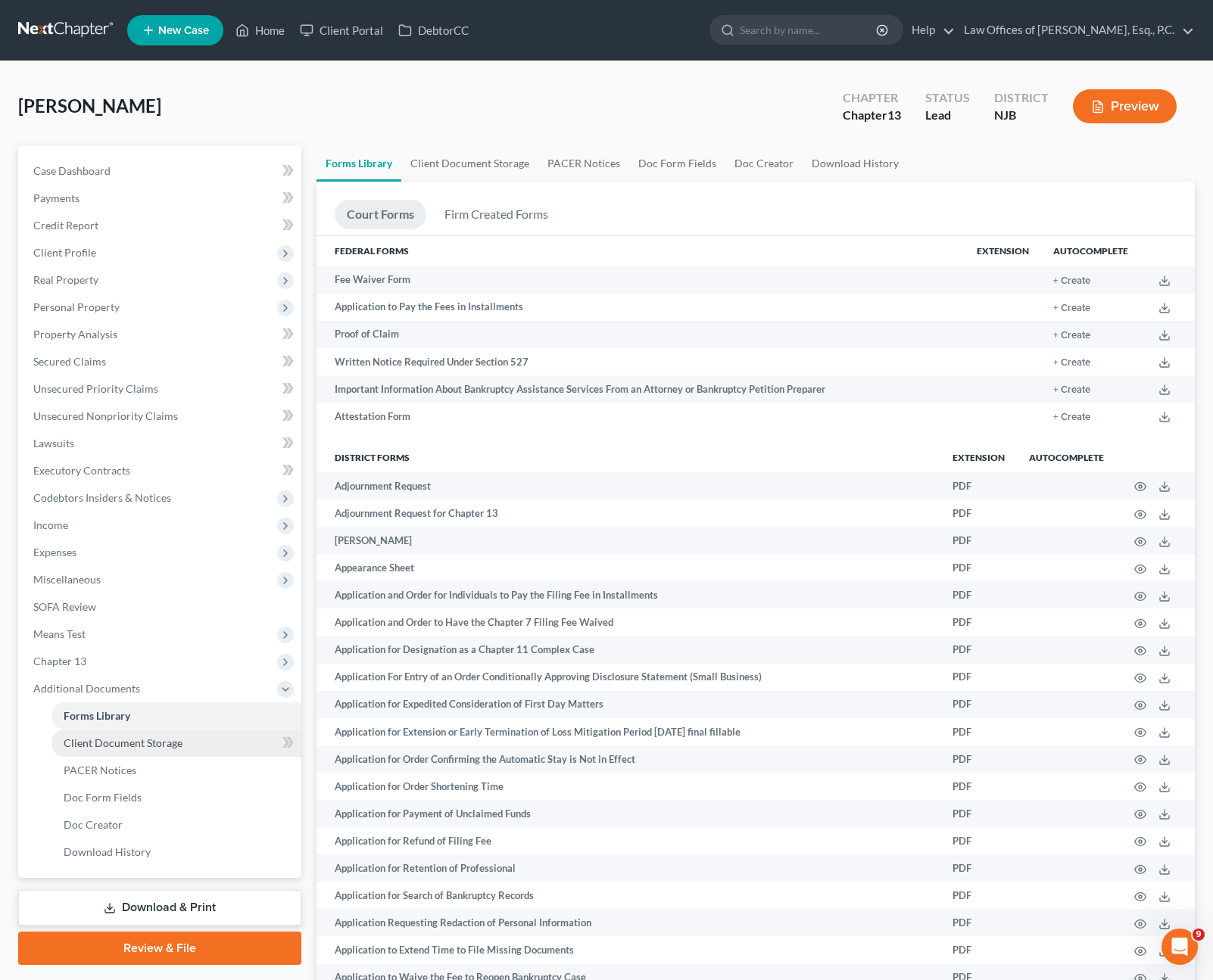
click at [213, 746] on link "Client Document Storage" at bounding box center [176, 743] width 250 height 28
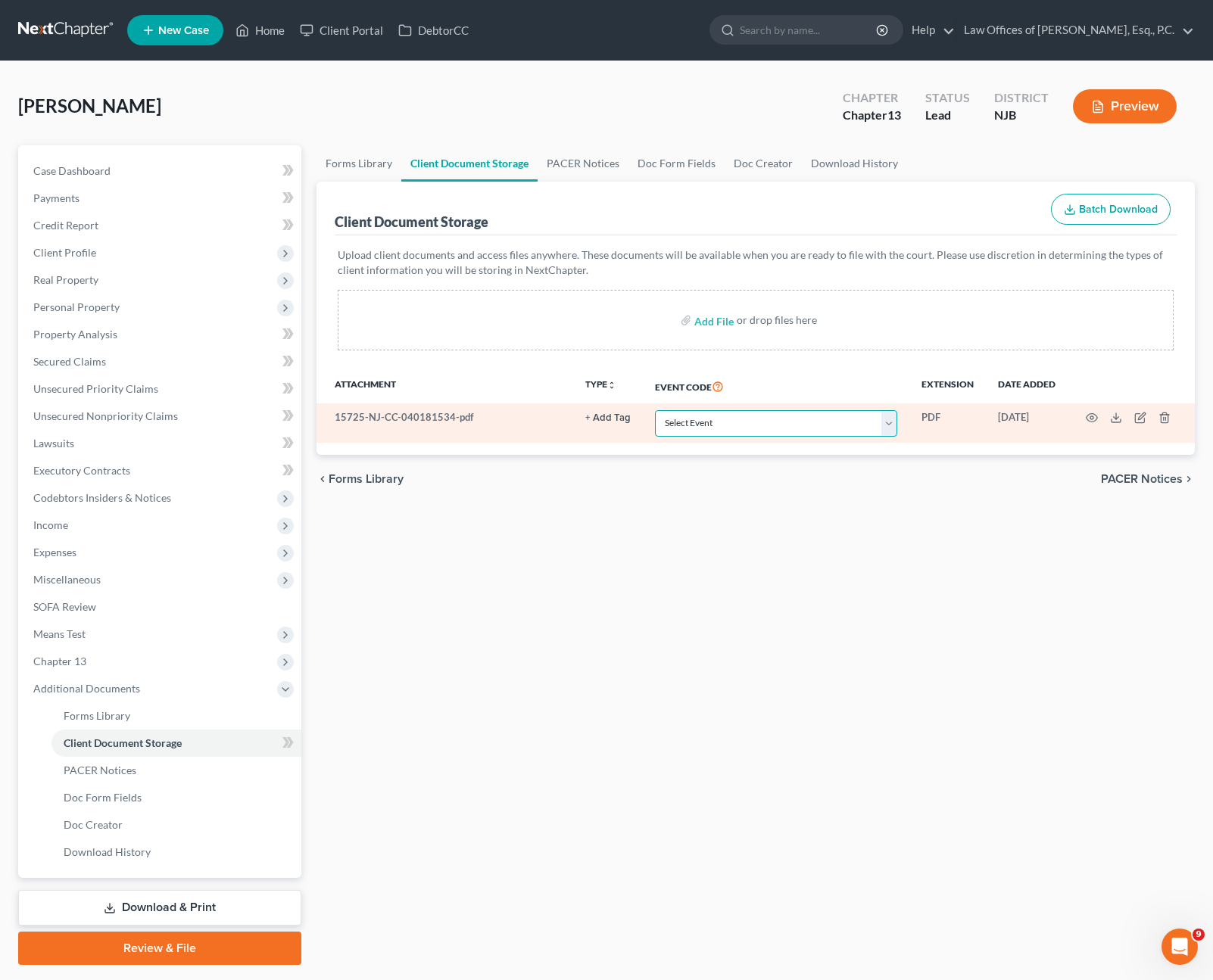
click at [858, 428] on select "Select Event 20 Largest Unsecured Creditors Amended Attorney Compensation State…" at bounding box center [775, 423] width 242 height 27
select select "9"
click at [655, 410] on select "Select Event 20 Largest Unsecured Creditors Amended Attorney Compensation State…" at bounding box center [775, 423] width 242 height 27
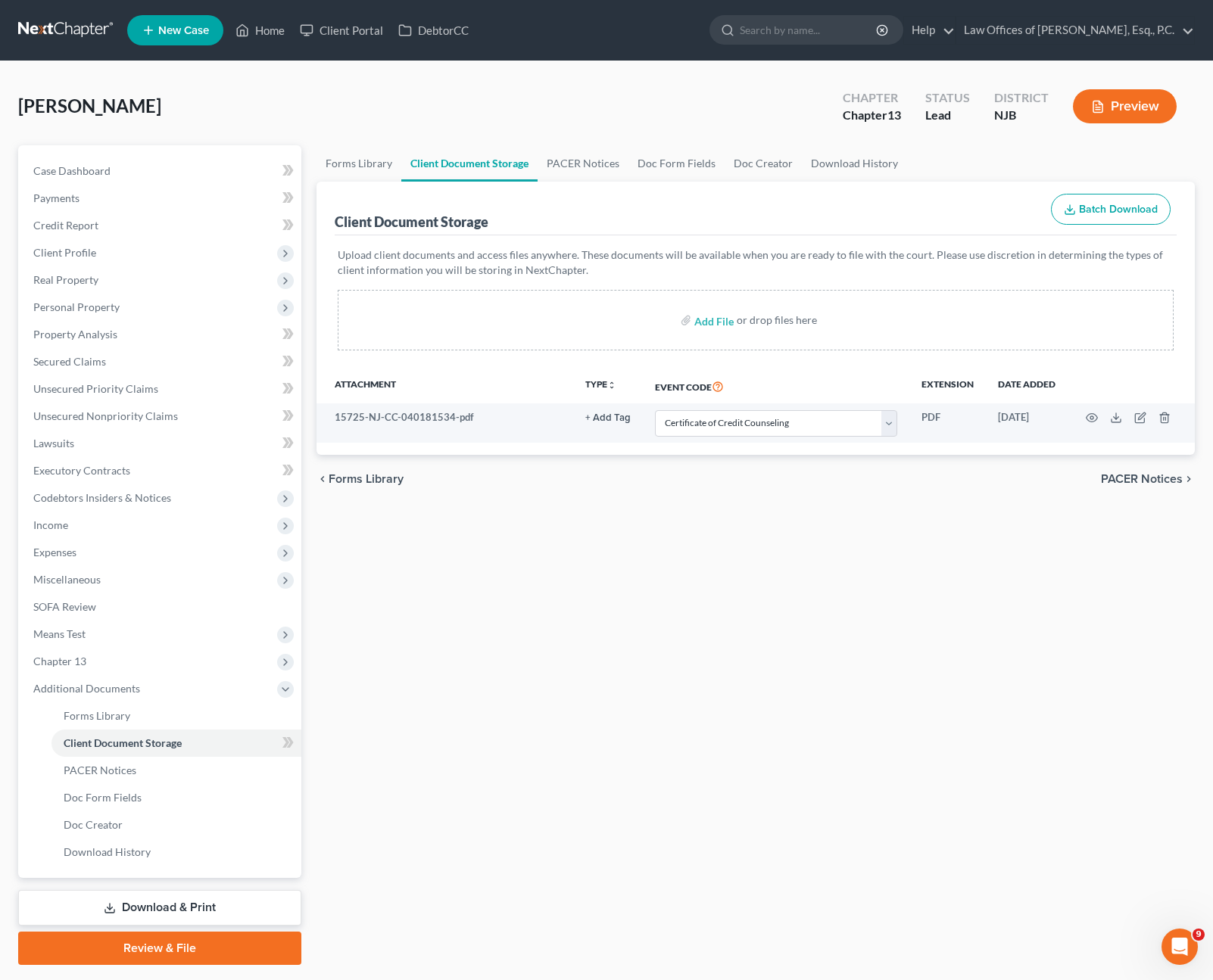
click at [248, 943] on link "Review & File" at bounding box center [159, 948] width 283 height 33
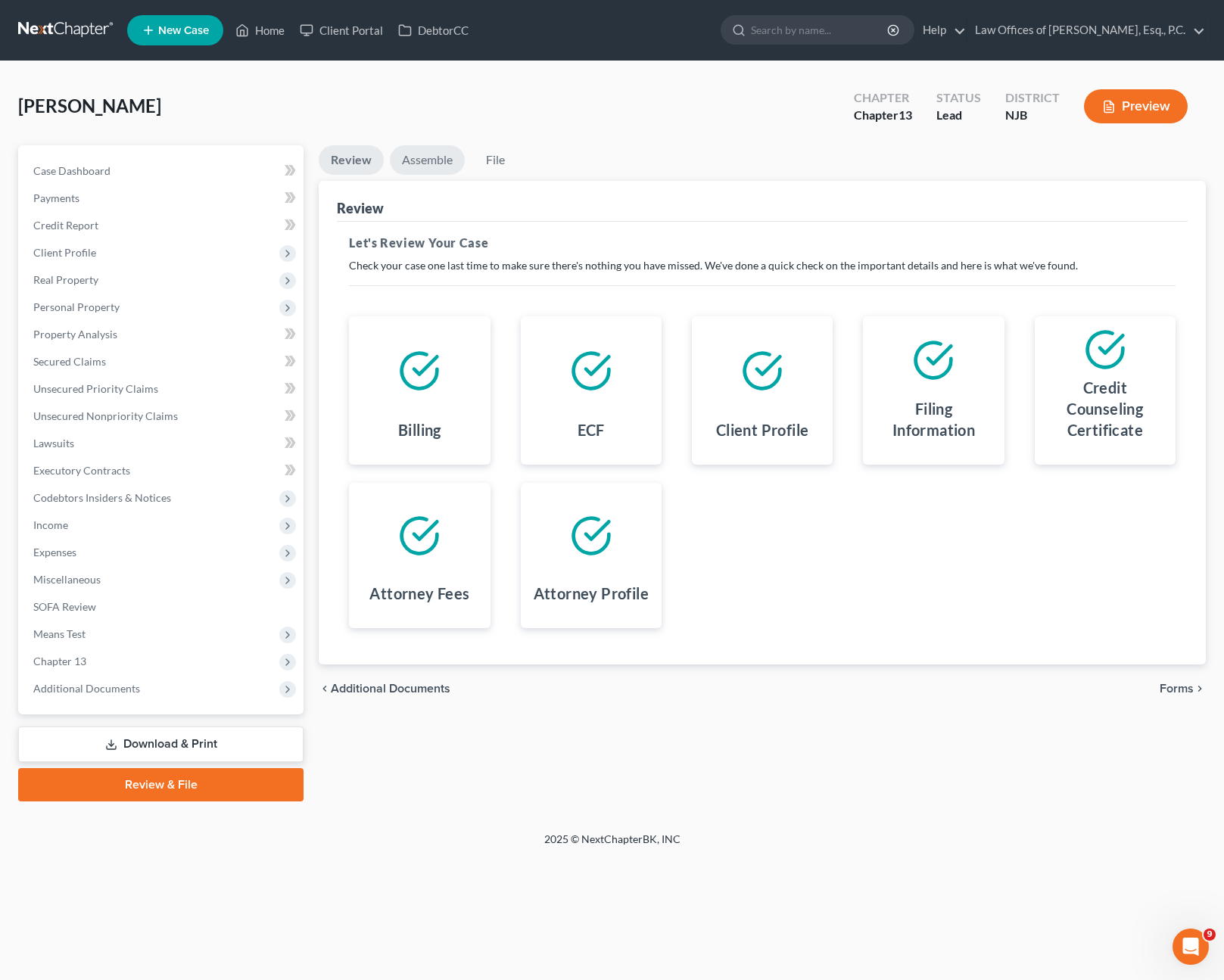
click at [435, 162] on link "Assemble" at bounding box center [427, 159] width 75 height 29
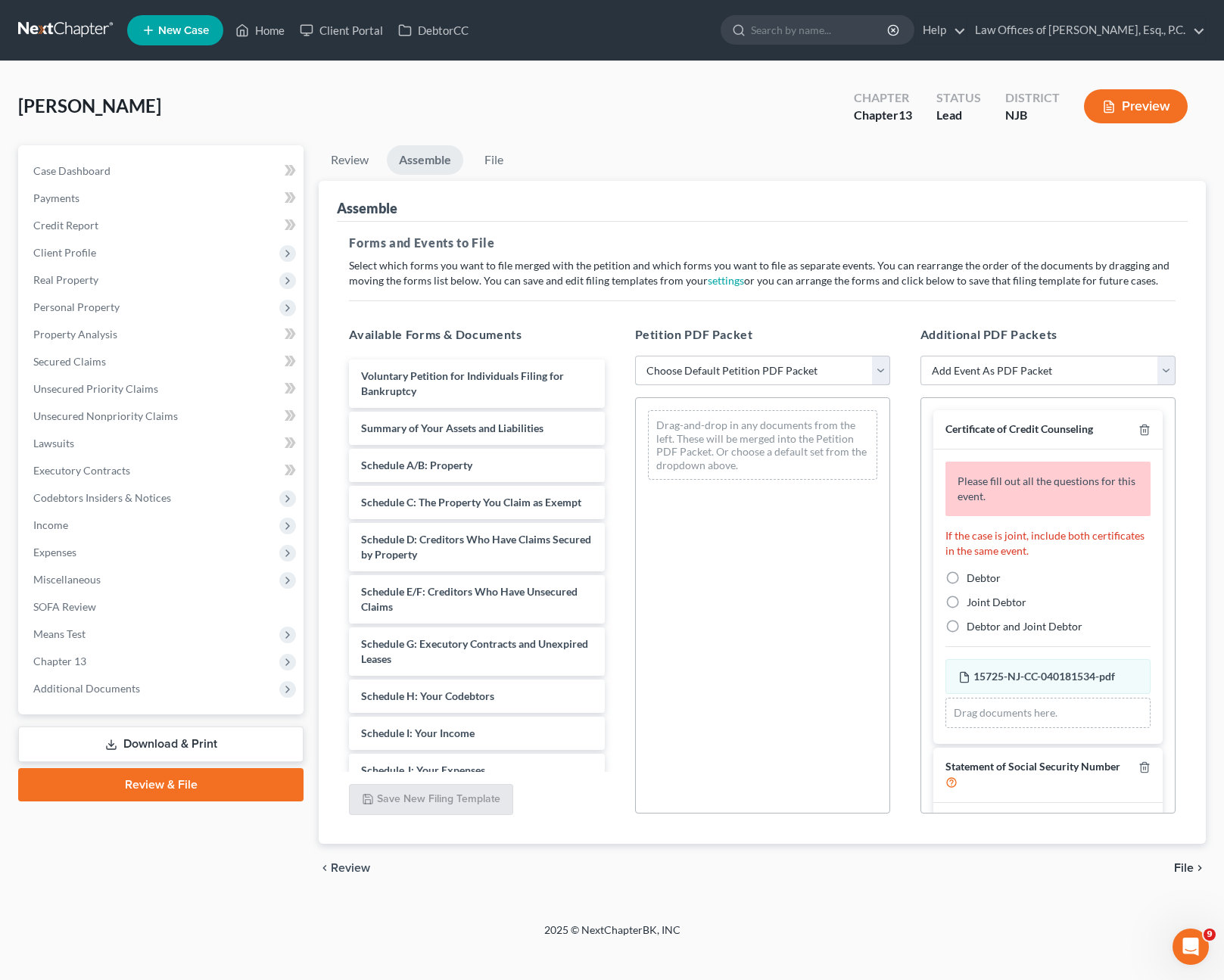
click at [849, 372] on select "Choose Default Petition PDF Packet Complete Bankruptcy Petition (all forms and …" at bounding box center [763, 371] width 256 height 30
select select "0"
click at [636, 356] on select "Choose Default Petition PDF Packet Complete Bankruptcy Petition (all forms and …" at bounding box center [763, 371] width 256 height 30
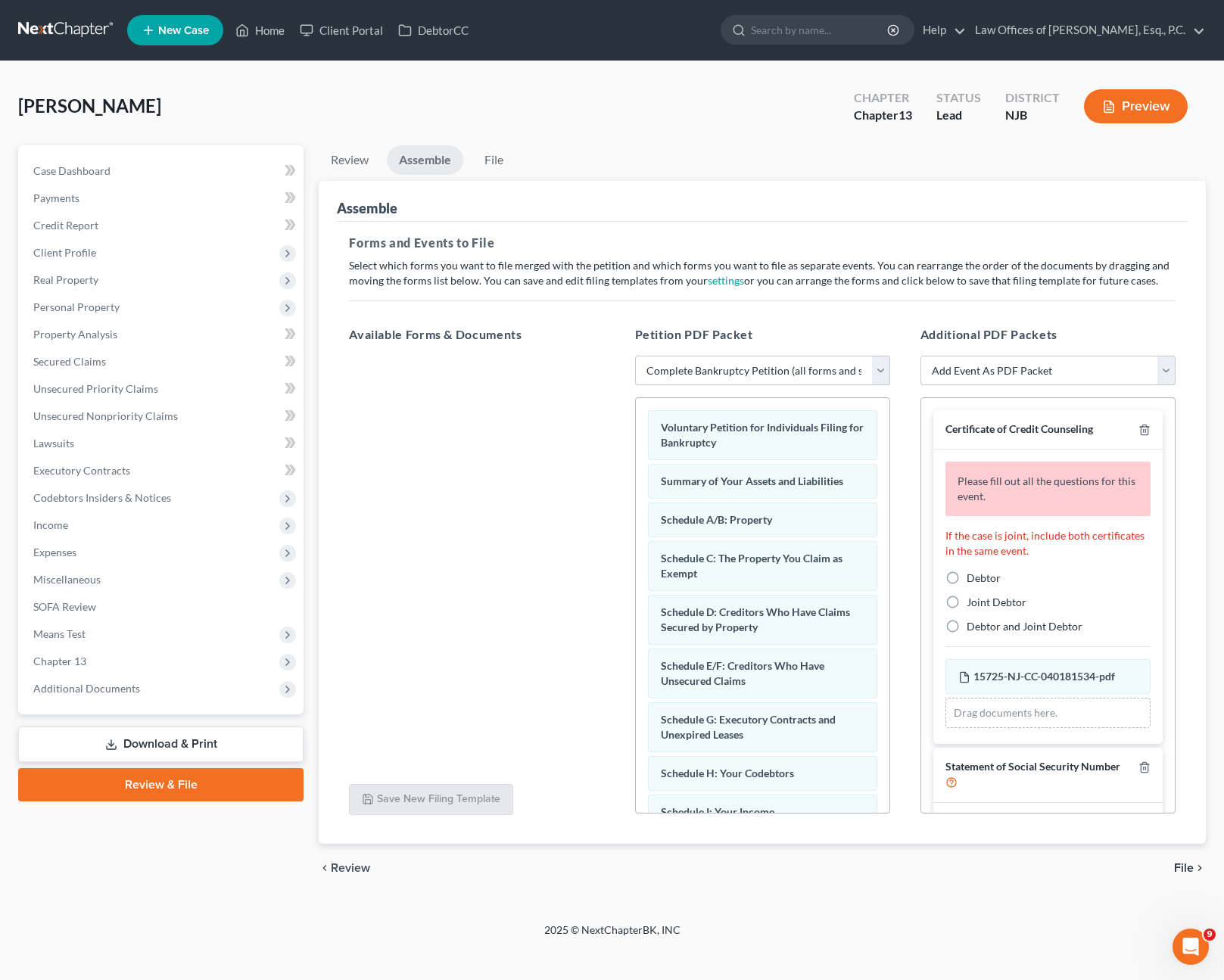
click at [967, 579] on label "Debtor" at bounding box center [983, 578] width 34 height 15
click at [973, 579] on input "Debtor" at bounding box center [978, 576] width 9 height 9
radio input "true"
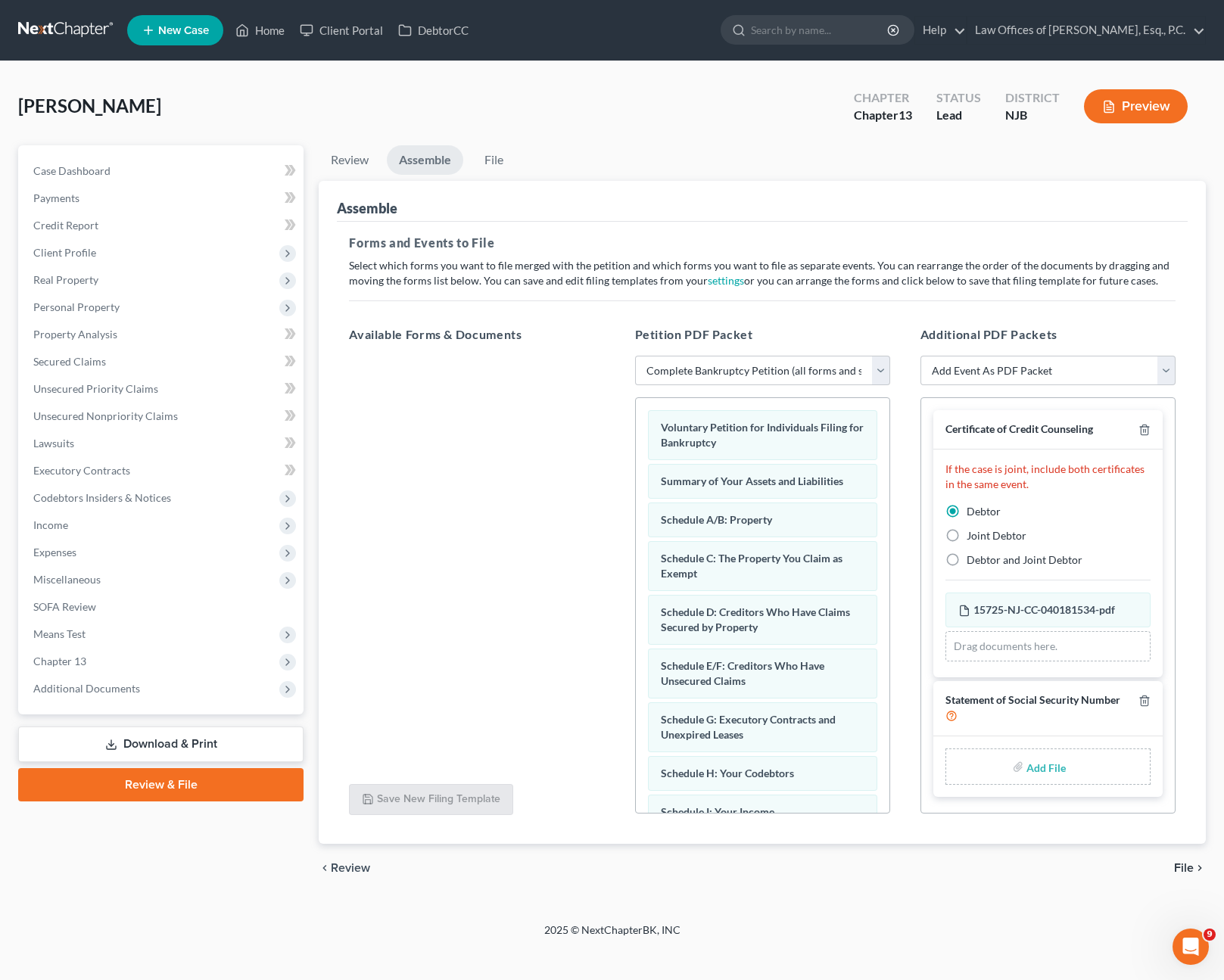
drag, startPoint x: 441, startPoint y: 363, endPoint x: 474, endPoint y: 374, distance: 34.8
click at [474, 374] on div at bounding box center [476, 564] width 279 height 416
type input "C:\fakepath\Statement SS Number.pdf"
click at [1033, 608] on span "15725-NJ-CC-040181534-pdf" at bounding box center [1045, 609] width 142 height 13
drag, startPoint x: 1032, startPoint y: 877, endPoint x: 1058, endPoint y: 869, distance: 27.2
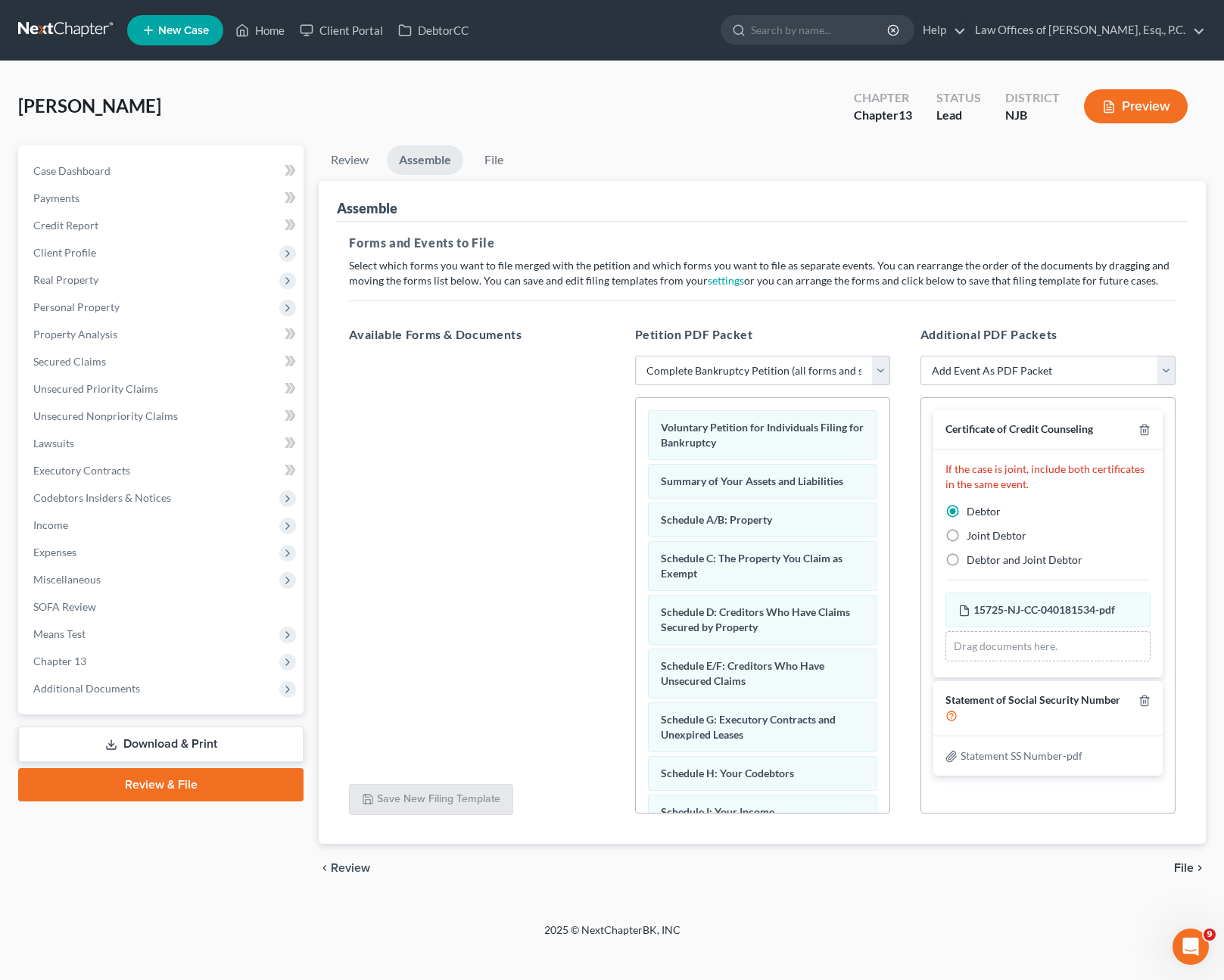
click at [1032, 877] on div "chevron_left Review File chevron_right" at bounding box center [762, 868] width 887 height 48
click at [1181, 866] on span "File" at bounding box center [1184, 868] width 20 height 12
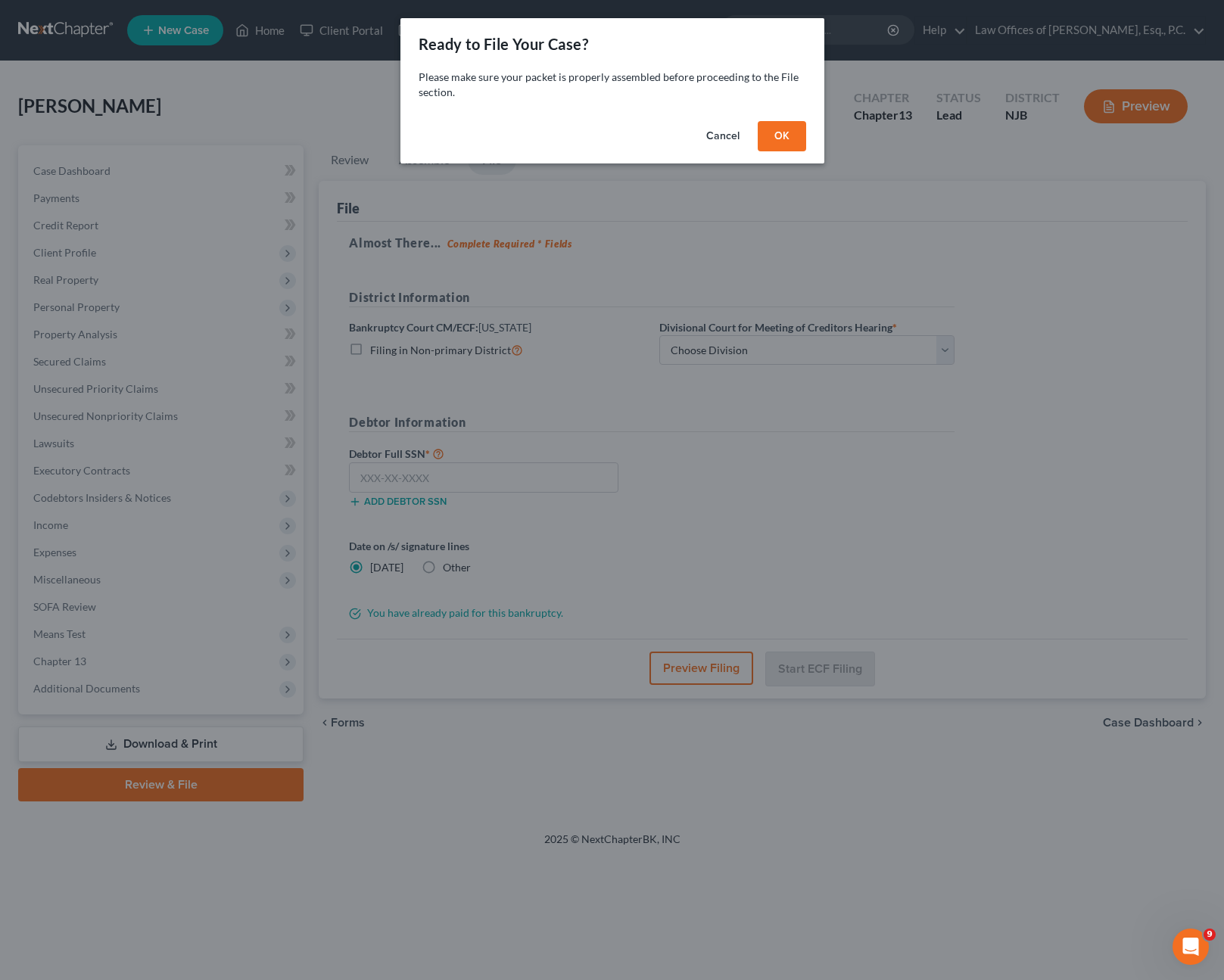
click at [793, 140] on button "OK" at bounding box center [782, 136] width 48 height 30
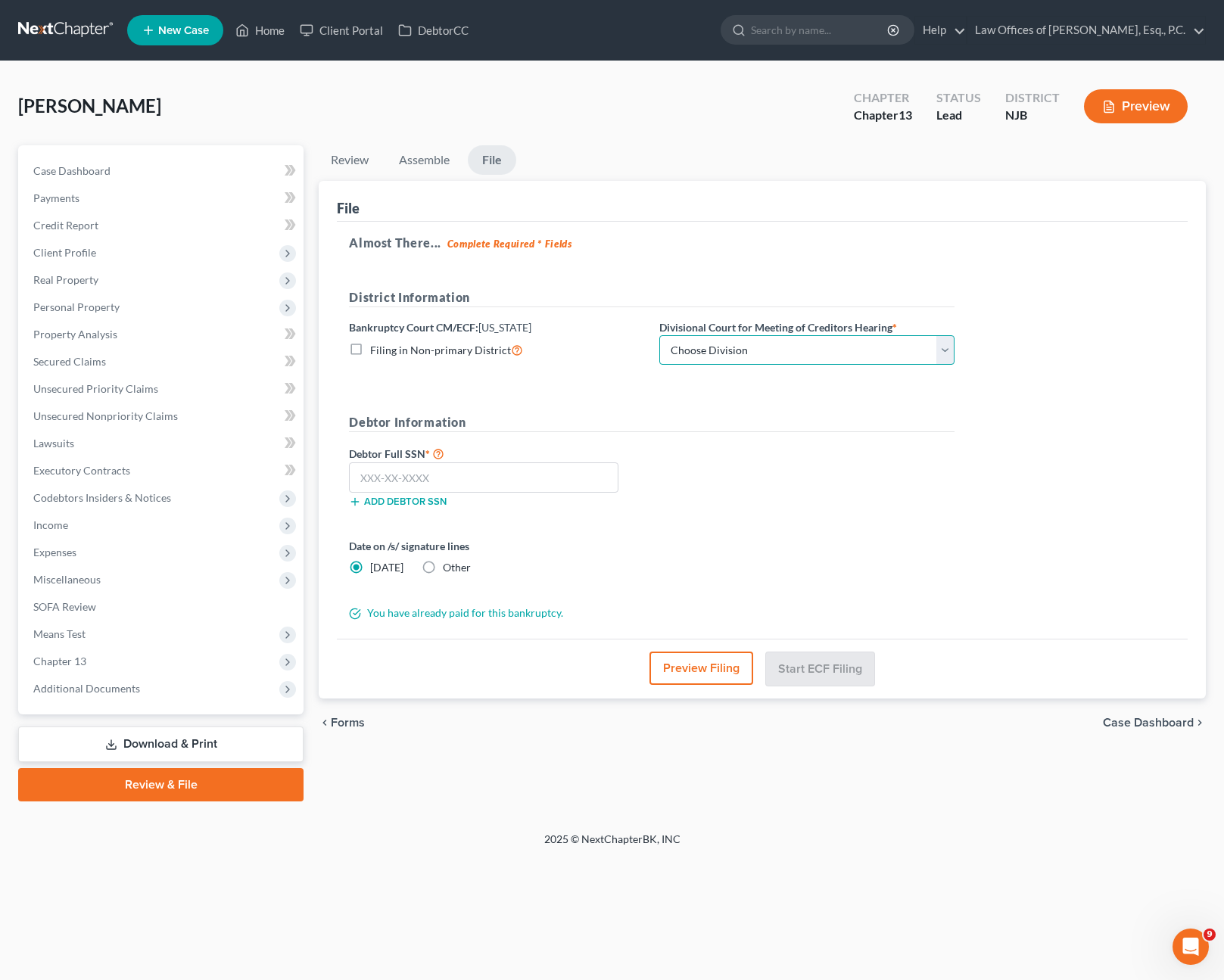
click at [931, 344] on select "Choose Division [GEOGRAPHIC_DATA] [GEOGRAPHIC_DATA]/[GEOGRAPHIC_DATA] [GEOGRAPH…" at bounding box center [807, 350] width 295 height 30
select select "3"
click at [659, 335] on select "Choose Division [GEOGRAPHIC_DATA] [GEOGRAPHIC_DATA]/[GEOGRAPHIC_DATA] [GEOGRAPH…" at bounding box center [807, 350] width 295 height 30
click at [462, 471] on input "text" at bounding box center [484, 478] width 270 height 30
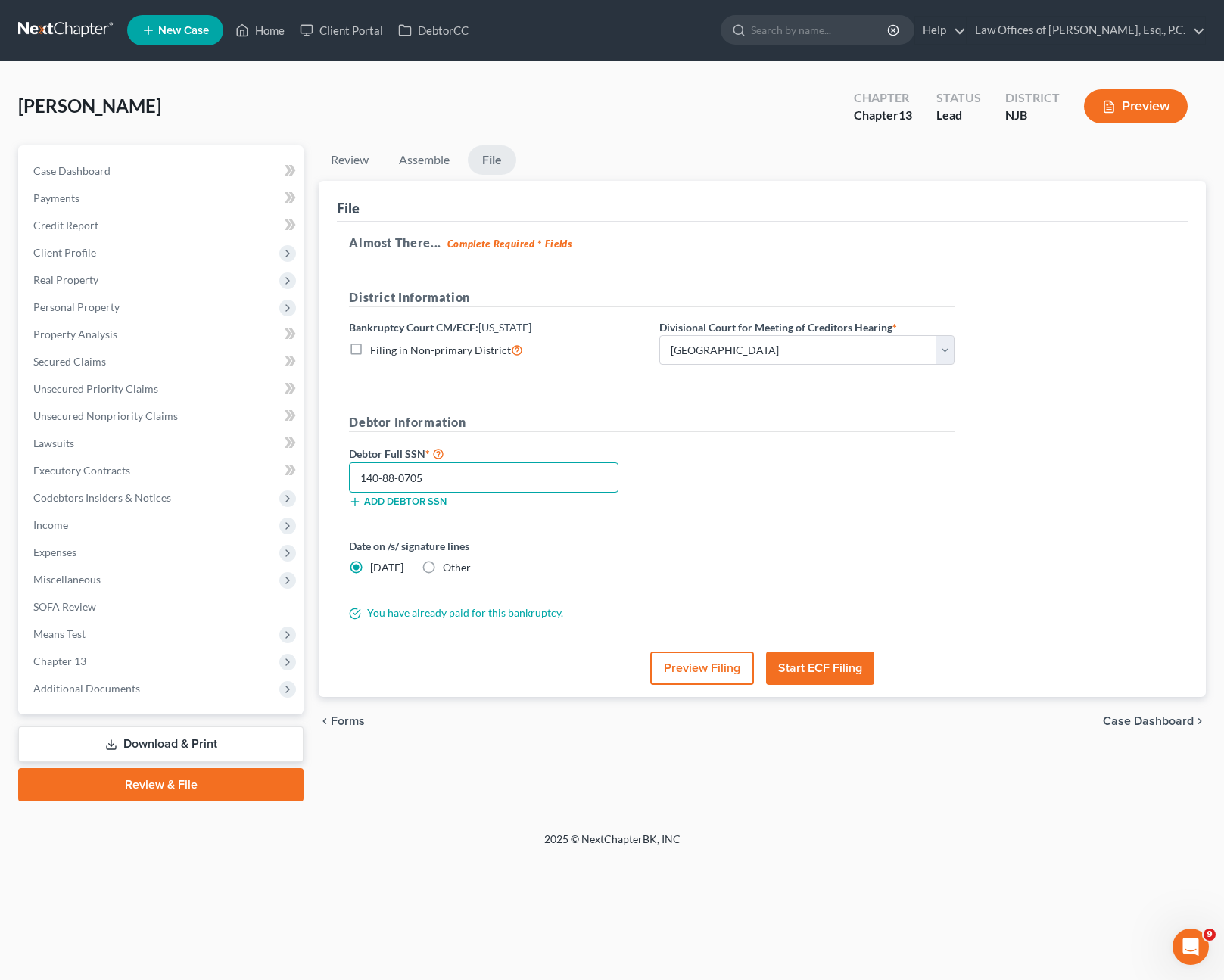
type input "140-88-0705"
click at [1001, 537] on div "Almost There... Complete Required * Fields District Information Bankruptcy Cour…" at bounding box center [762, 430] width 851 height 418
click at [703, 676] on button "Preview Filing" at bounding box center [703, 669] width 104 height 33
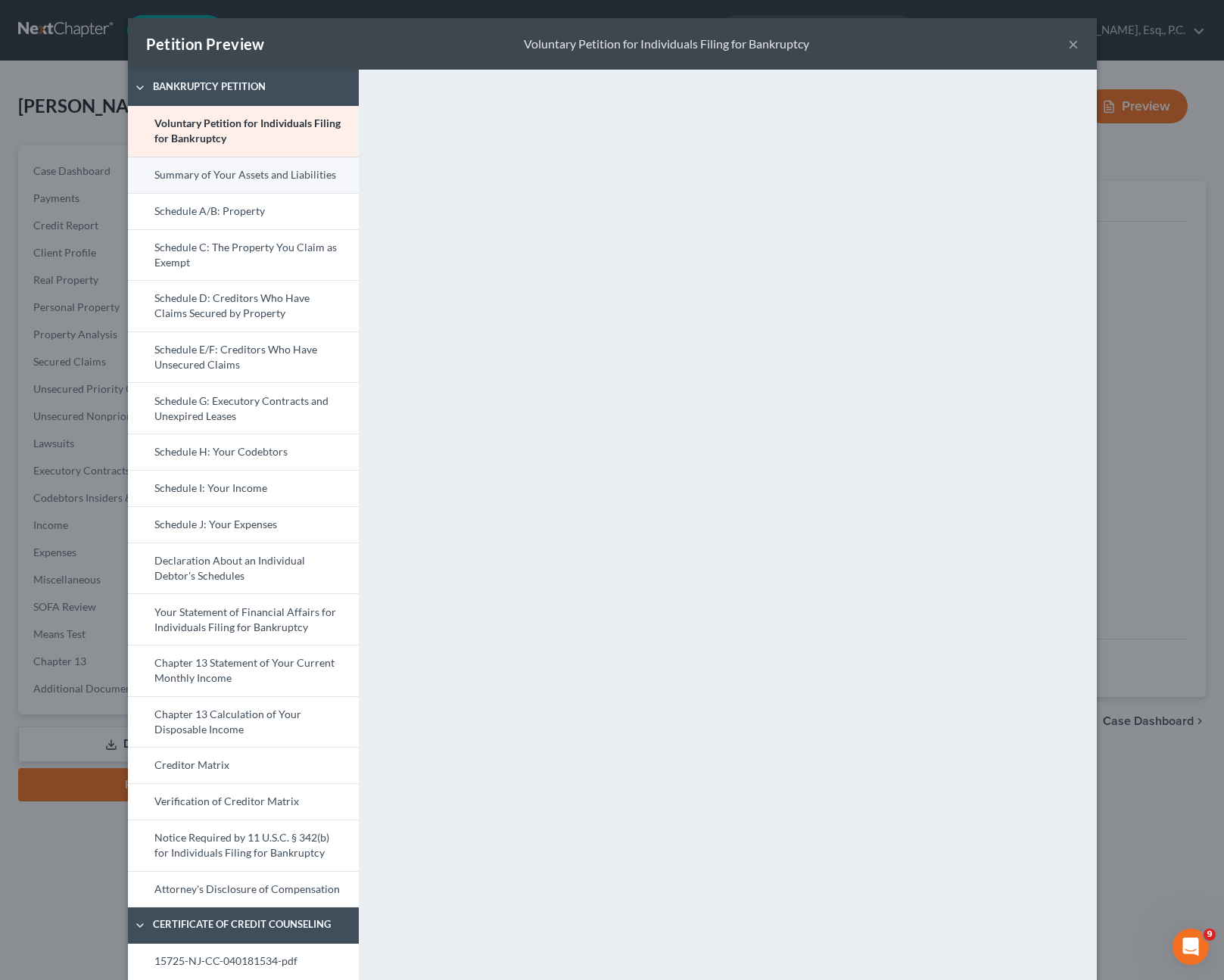
click at [238, 181] on link "Summary of Your Assets and Liabilities" at bounding box center [243, 175] width 231 height 36
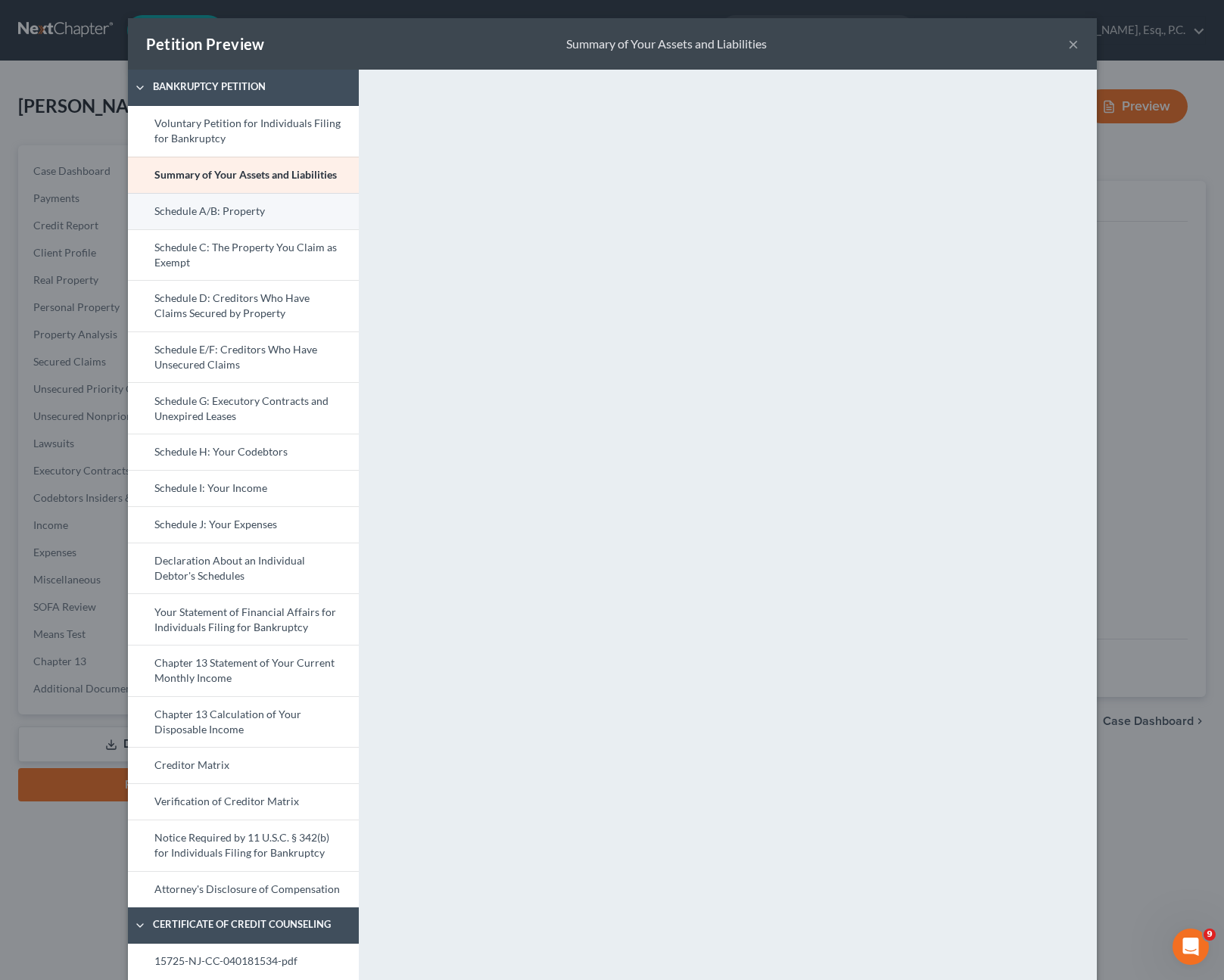
click at [239, 217] on link "Schedule A/B: Property" at bounding box center [243, 211] width 231 height 36
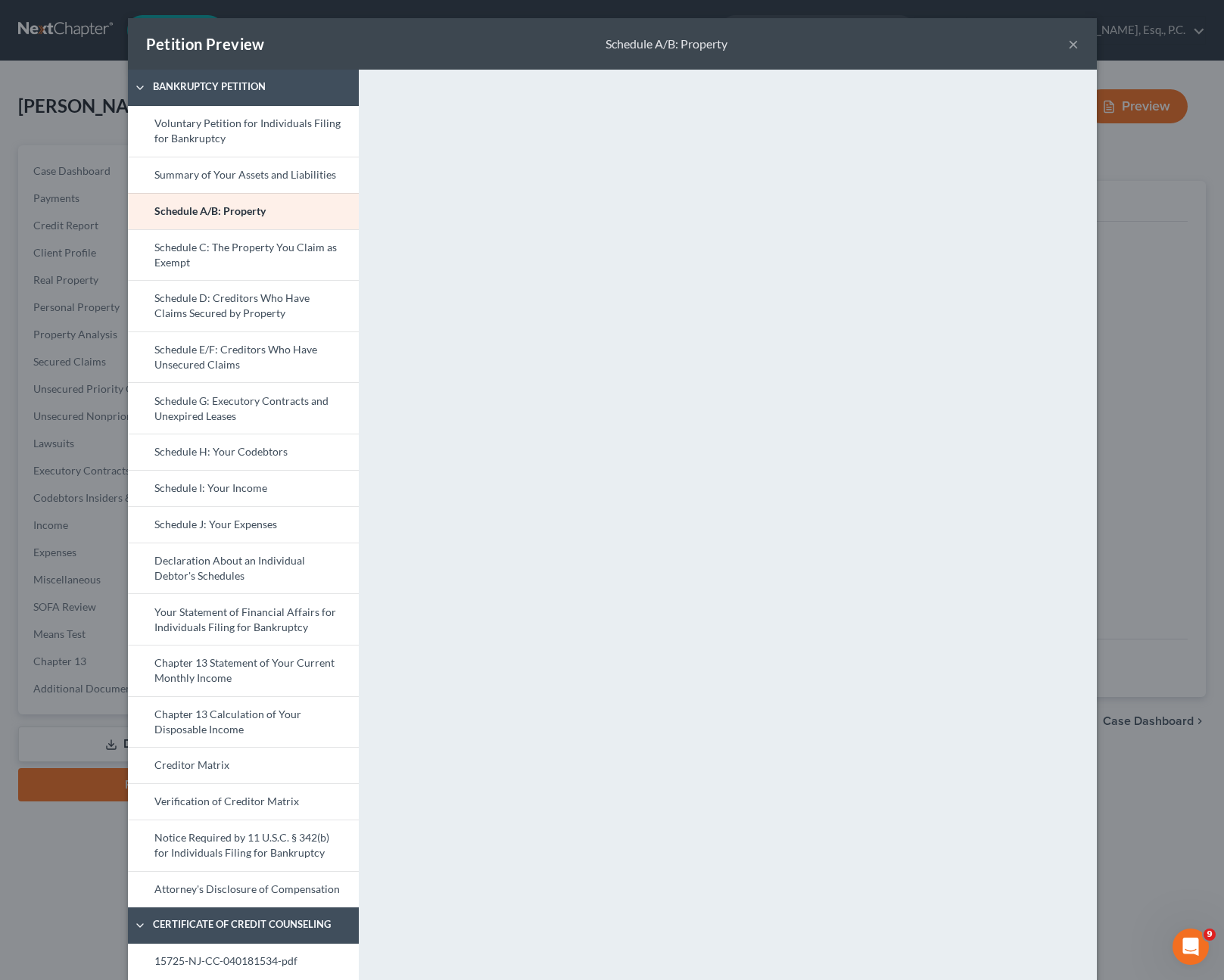
click at [1069, 46] on button "×" at bounding box center [1073, 43] width 10 height 18
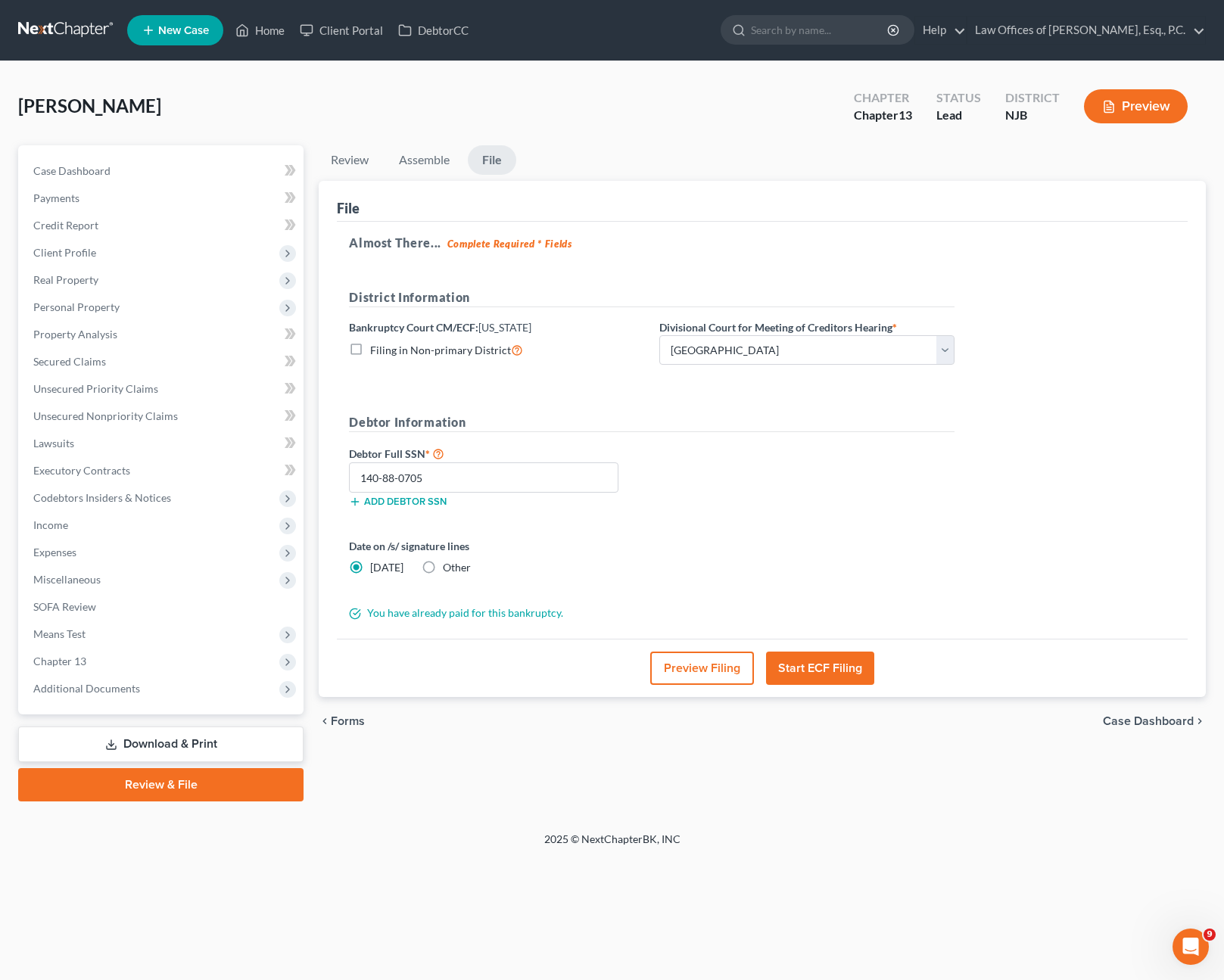
click at [815, 672] on button "Start ECF Filing" at bounding box center [820, 669] width 108 height 33
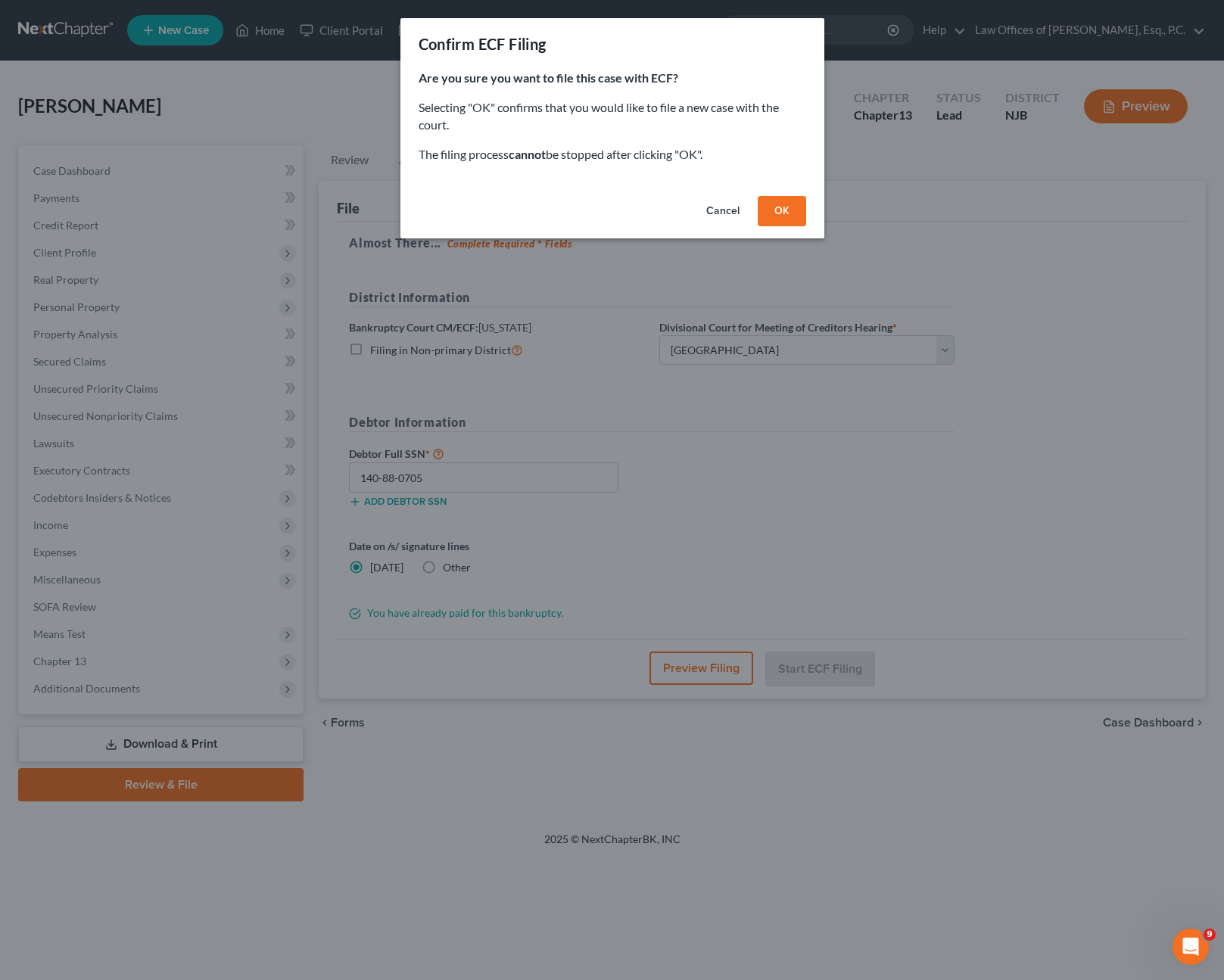
click at [788, 211] on button "OK" at bounding box center [782, 211] width 48 height 30
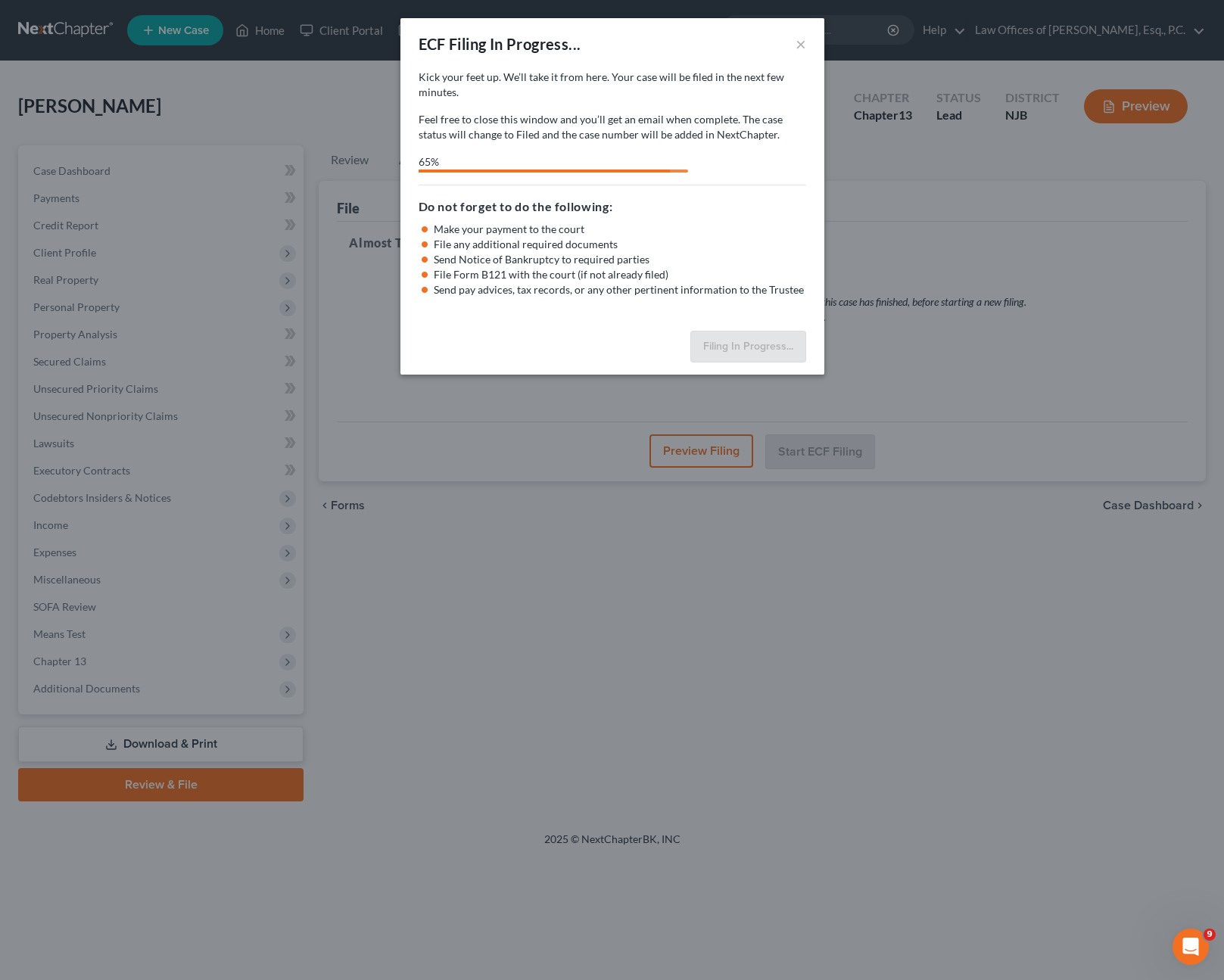
select select "3"
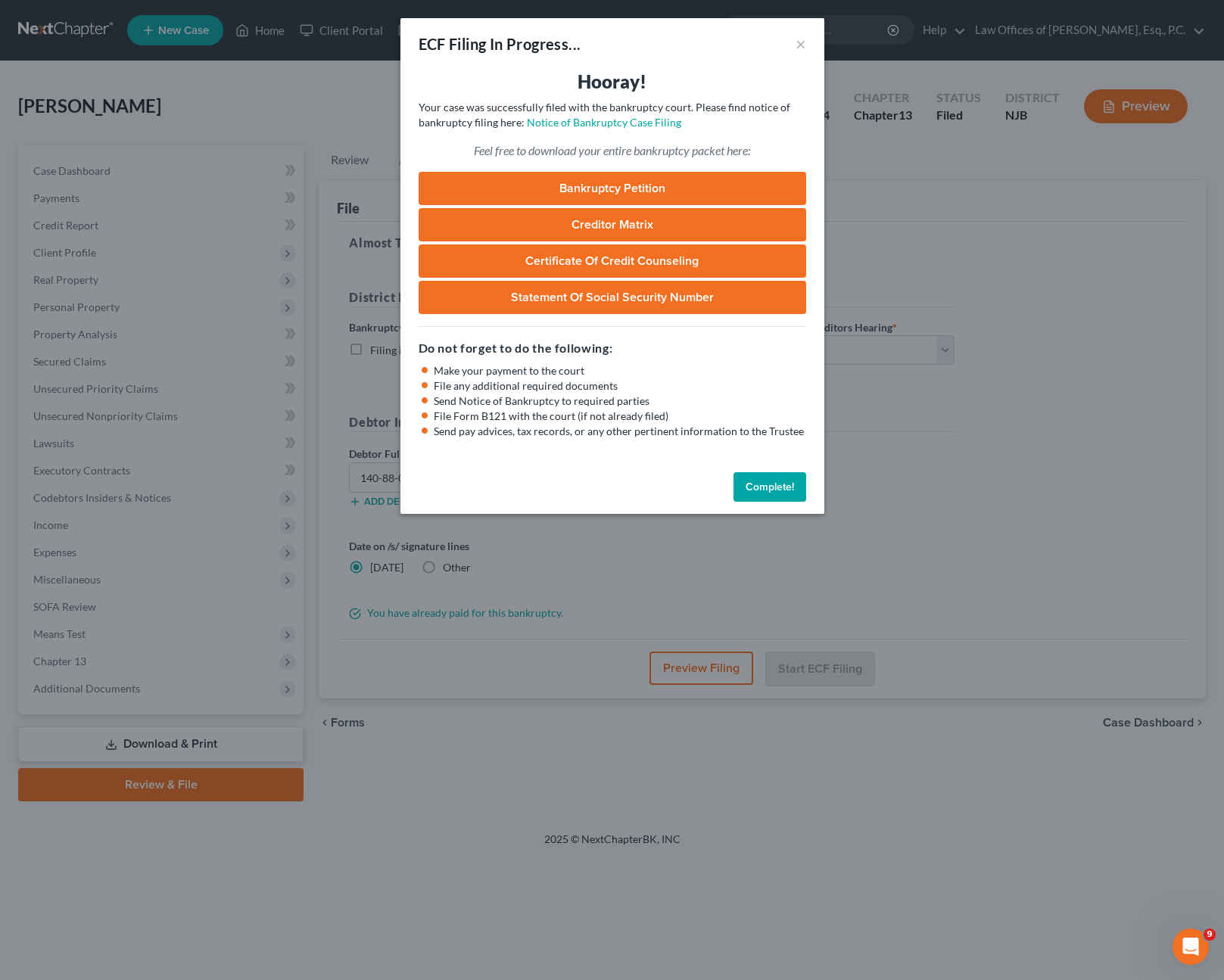
click at [769, 492] on button "Complete!" at bounding box center [770, 487] width 73 height 30
